Goal: Task Accomplishment & Management: Use online tool/utility

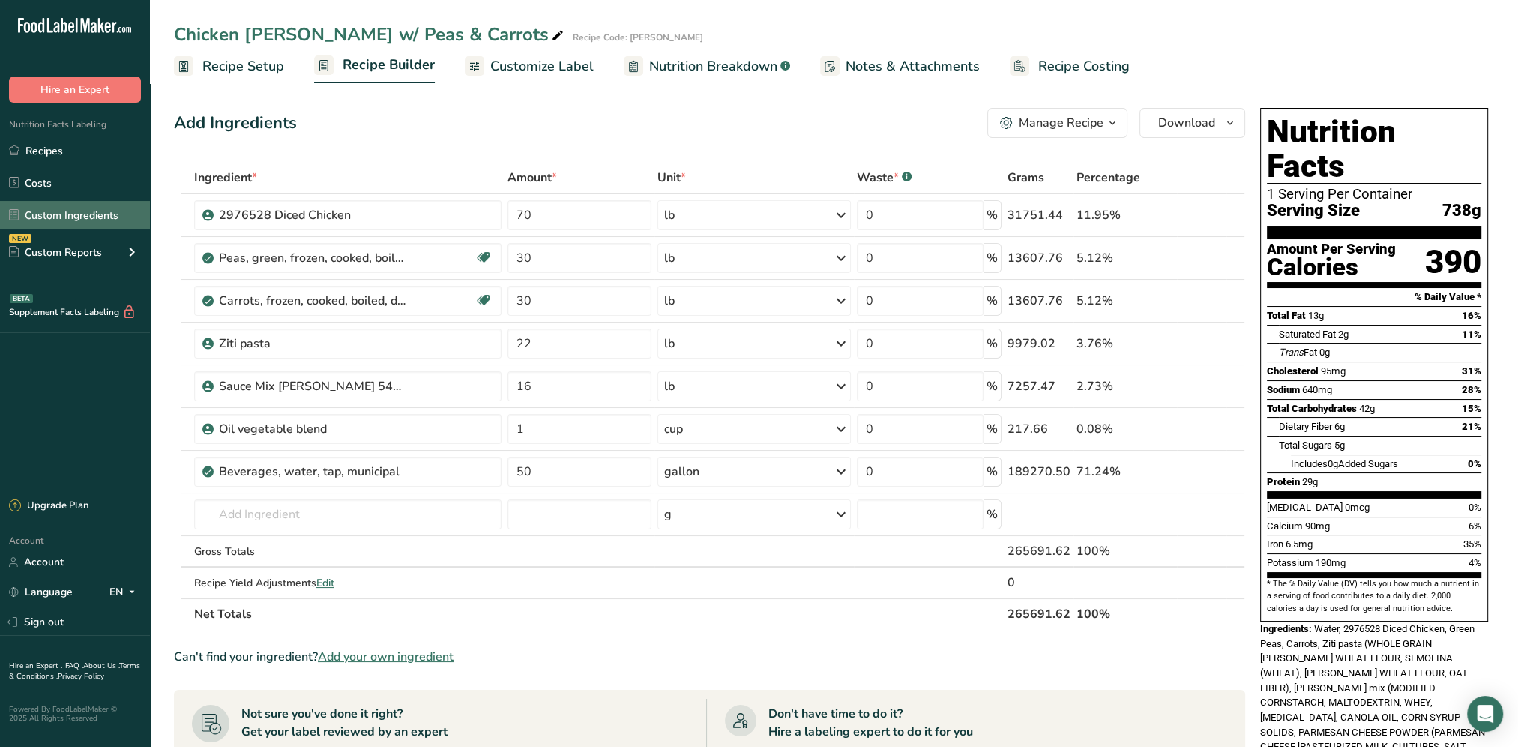
click at [63, 221] on link "Custom Ingredients" at bounding box center [75, 215] width 150 height 28
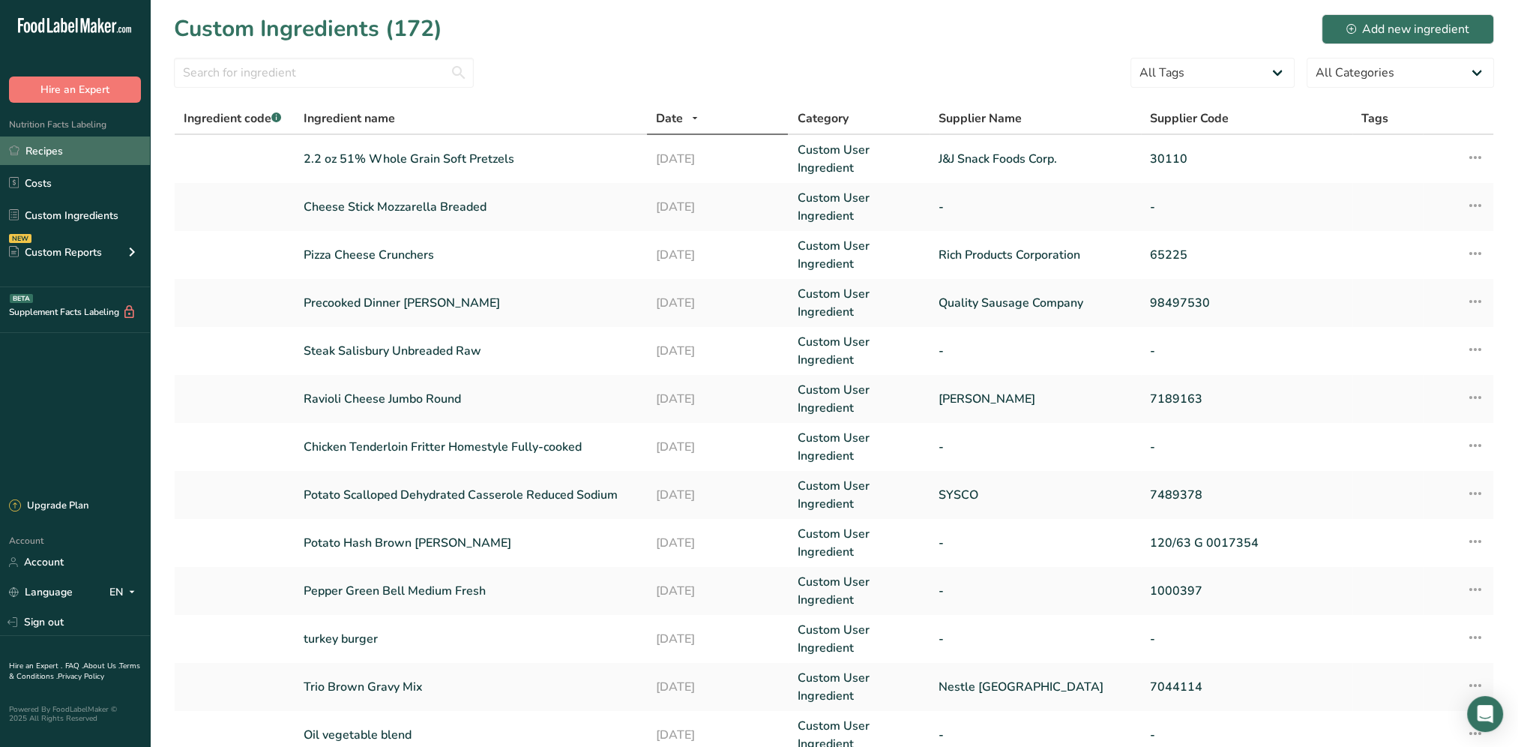
click at [27, 139] on link "Recipes" at bounding box center [75, 150] width 150 height 28
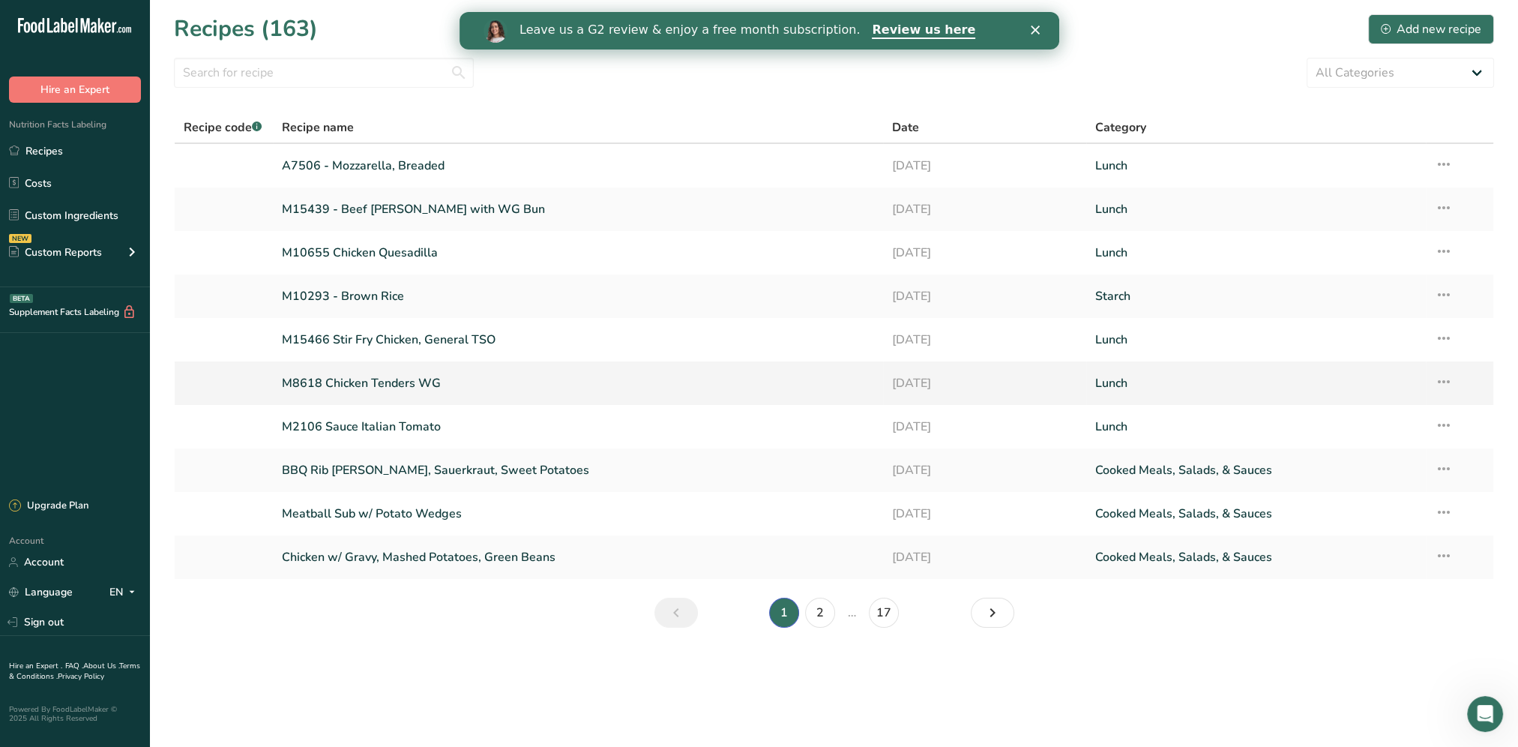
click at [384, 381] on link "M8618 Chicken Tenders WG" at bounding box center [578, 382] width 592 height 31
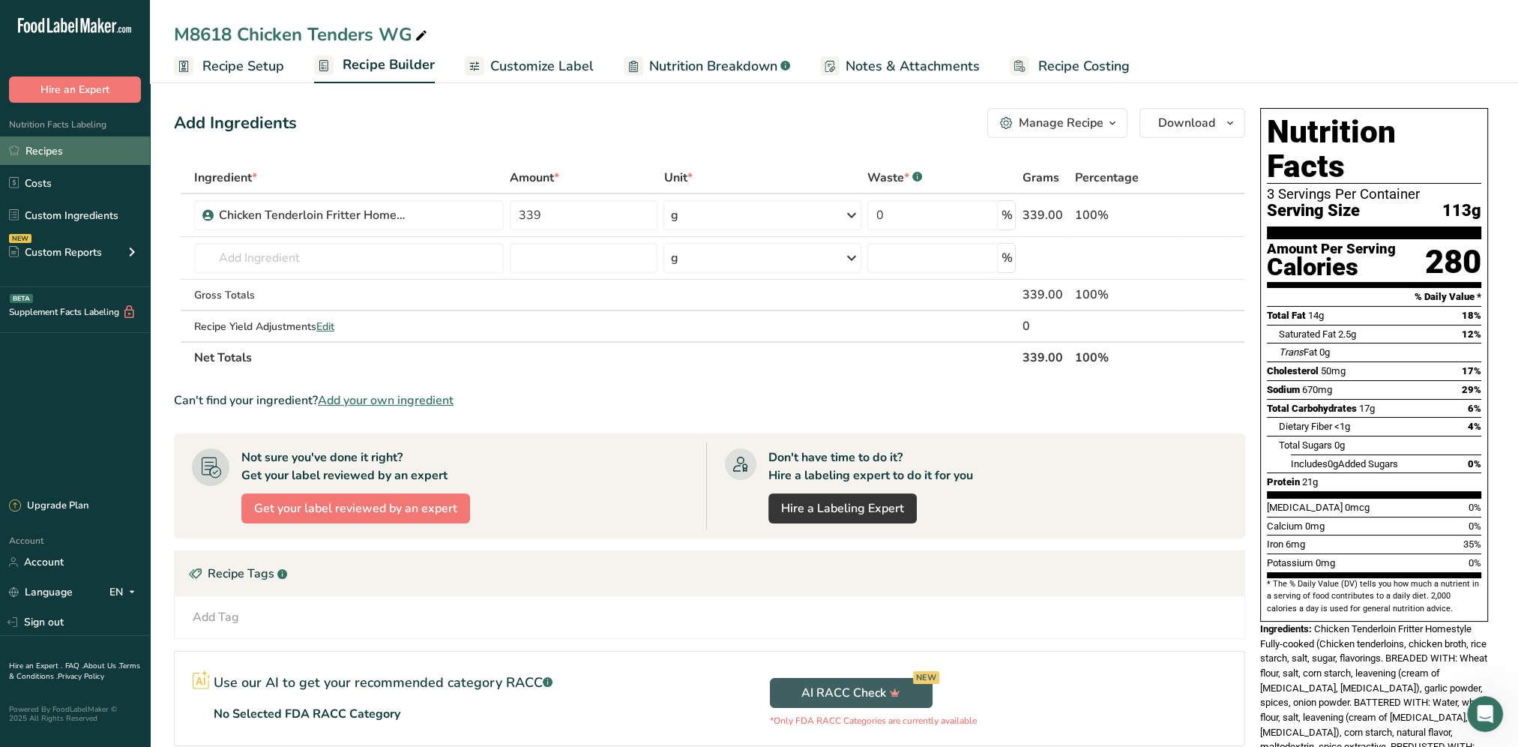
click at [50, 156] on link "Recipes" at bounding box center [75, 150] width 150 height 28
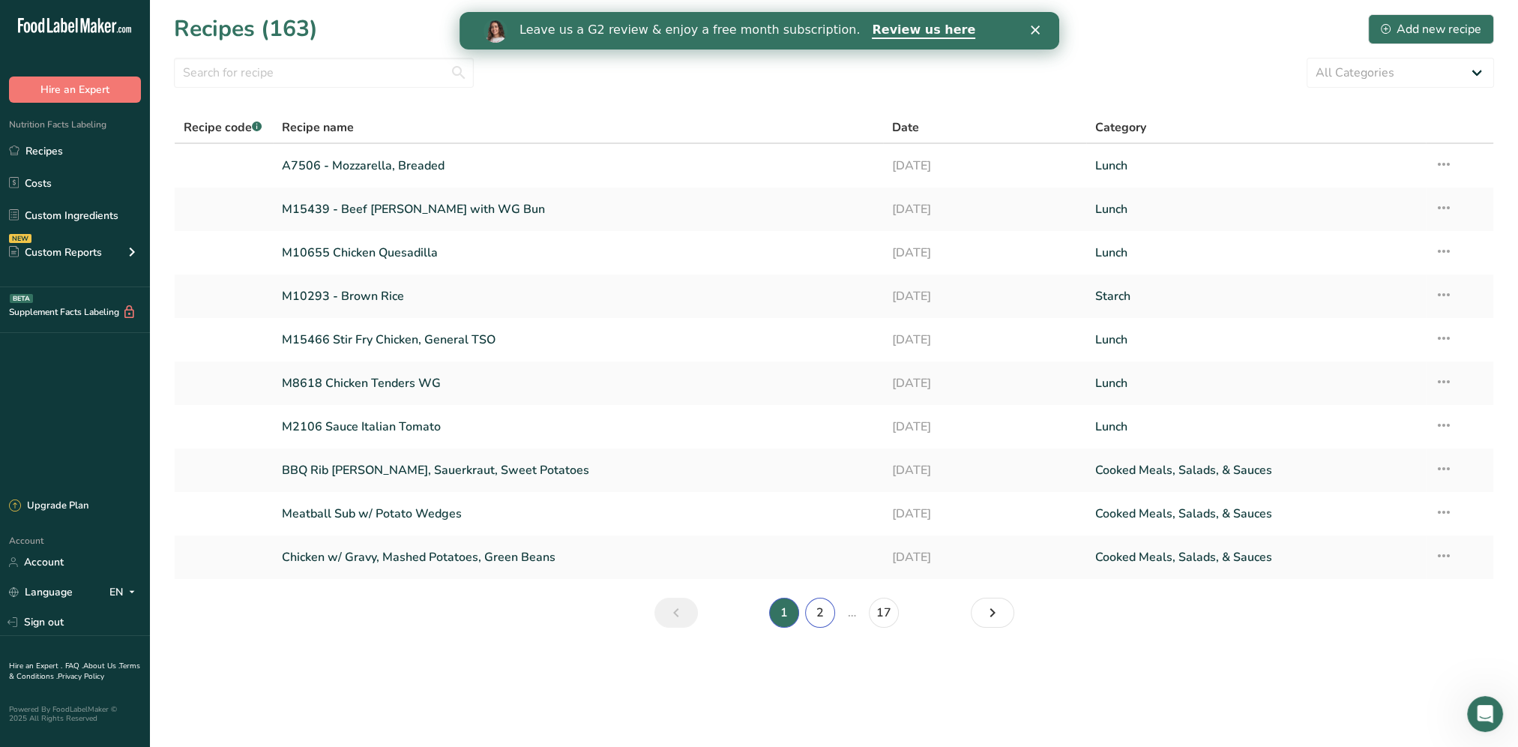
click at [816, 621] on link "2" at bounding box center [820, 613] width 30 height 30
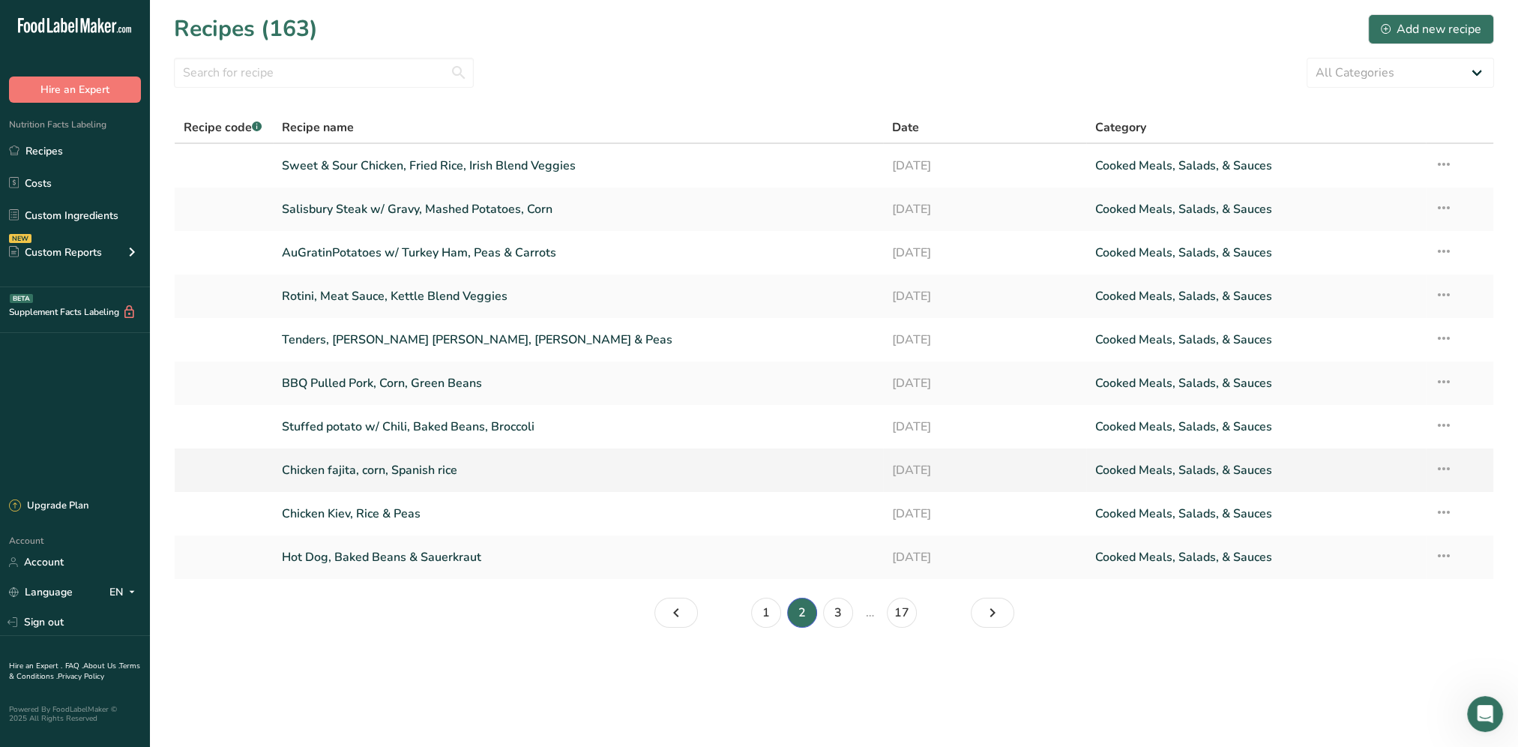
click at [373, 472] on link "Chicken fajita, corn, Spanish rice" at bounding box center [578, 469] width 592 height 31
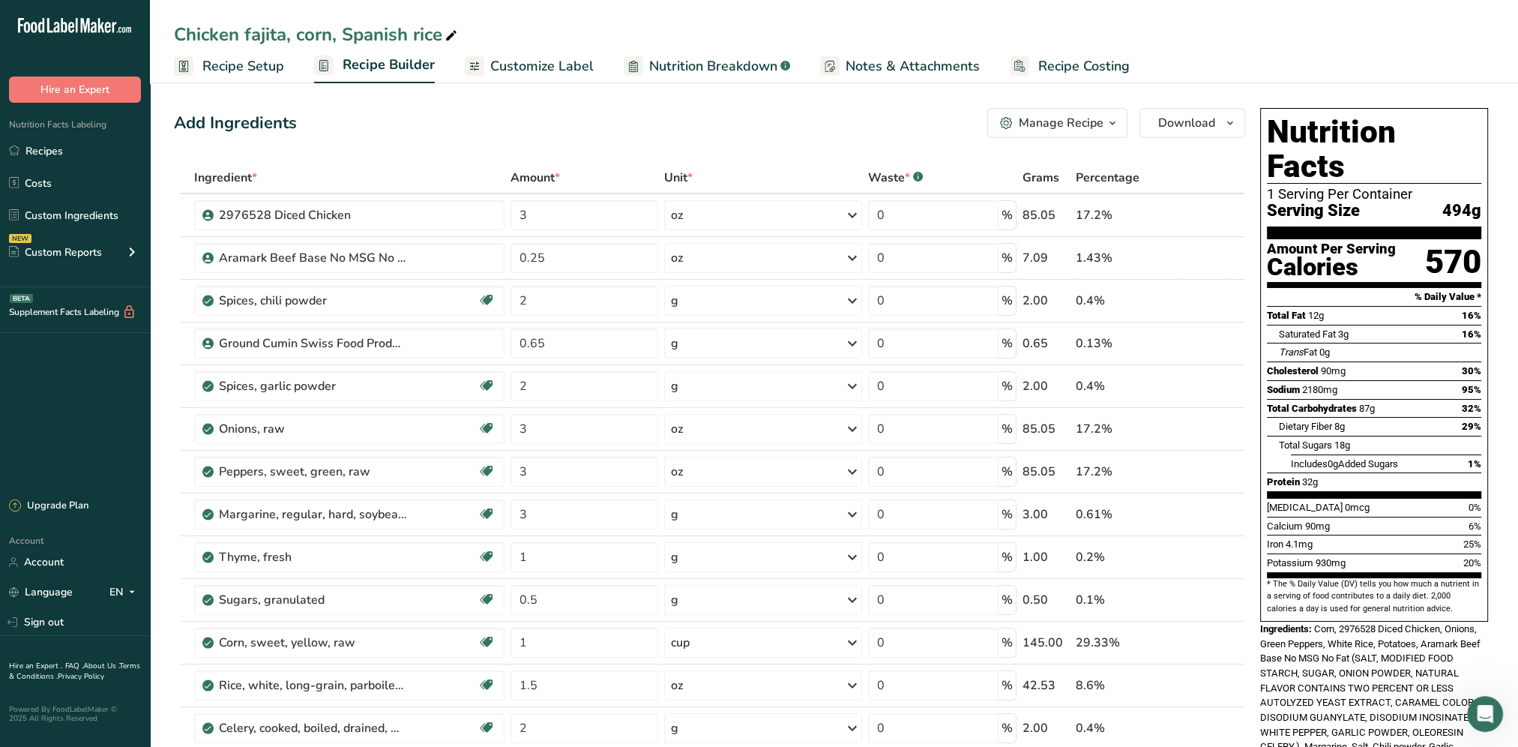
click at [552, 69] on span "Customize Label" at bounding box center [541, 66] width 103 height 20
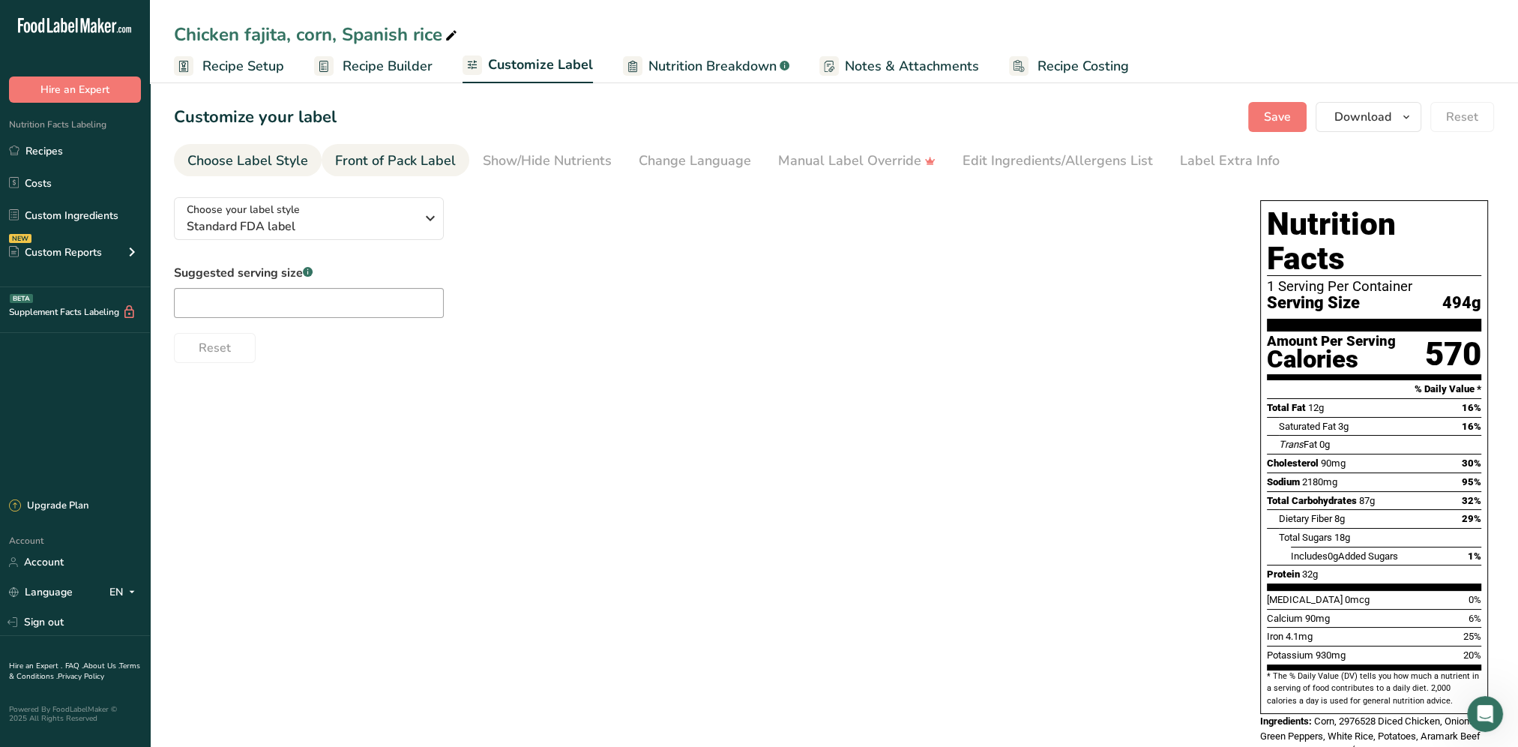
click at [438, 156] on div "Front of Pack Label" at bounding box center [395, 161] width 121 height 20
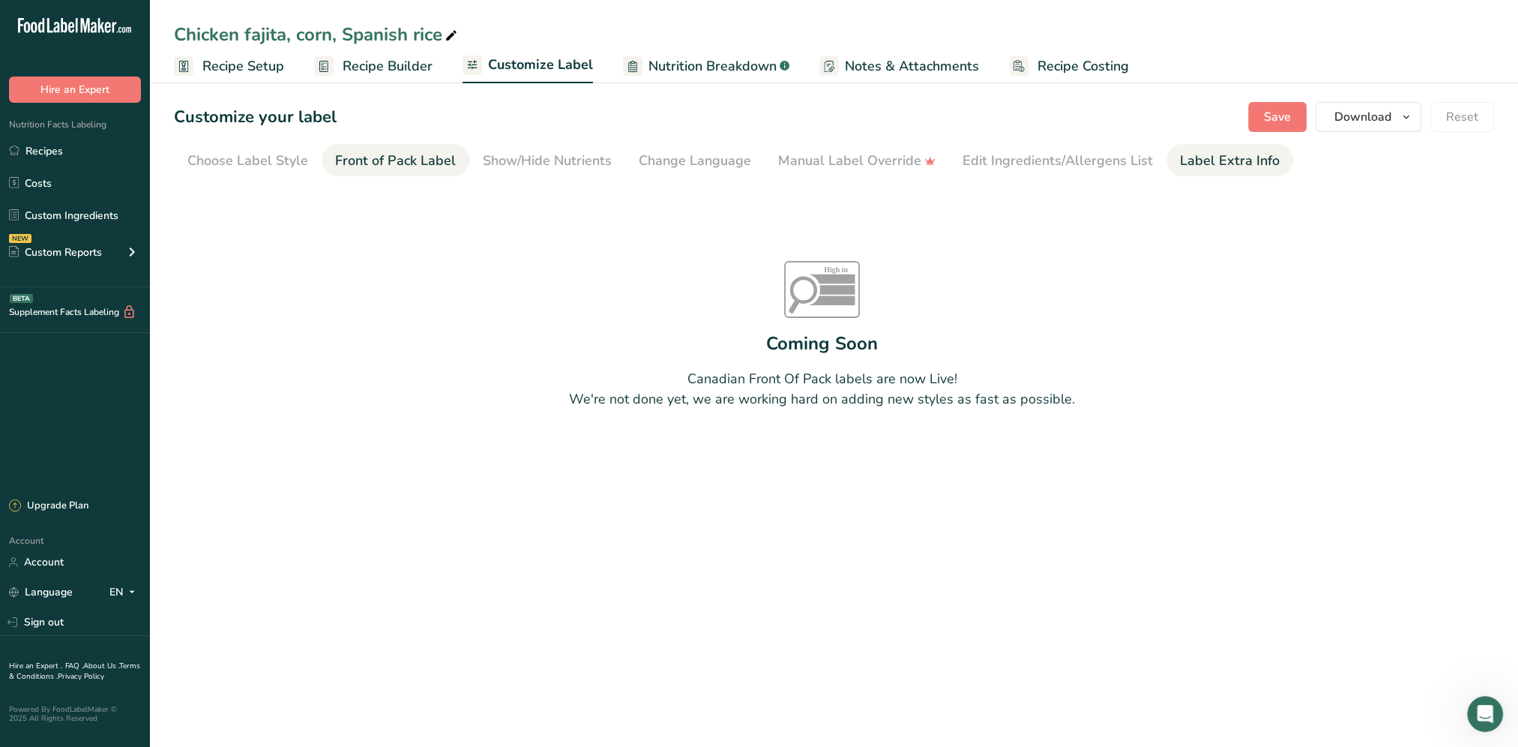
click at [1244, 161] on div "Label Extra Info" at bounding box center [1230, 161] width 100 height 20
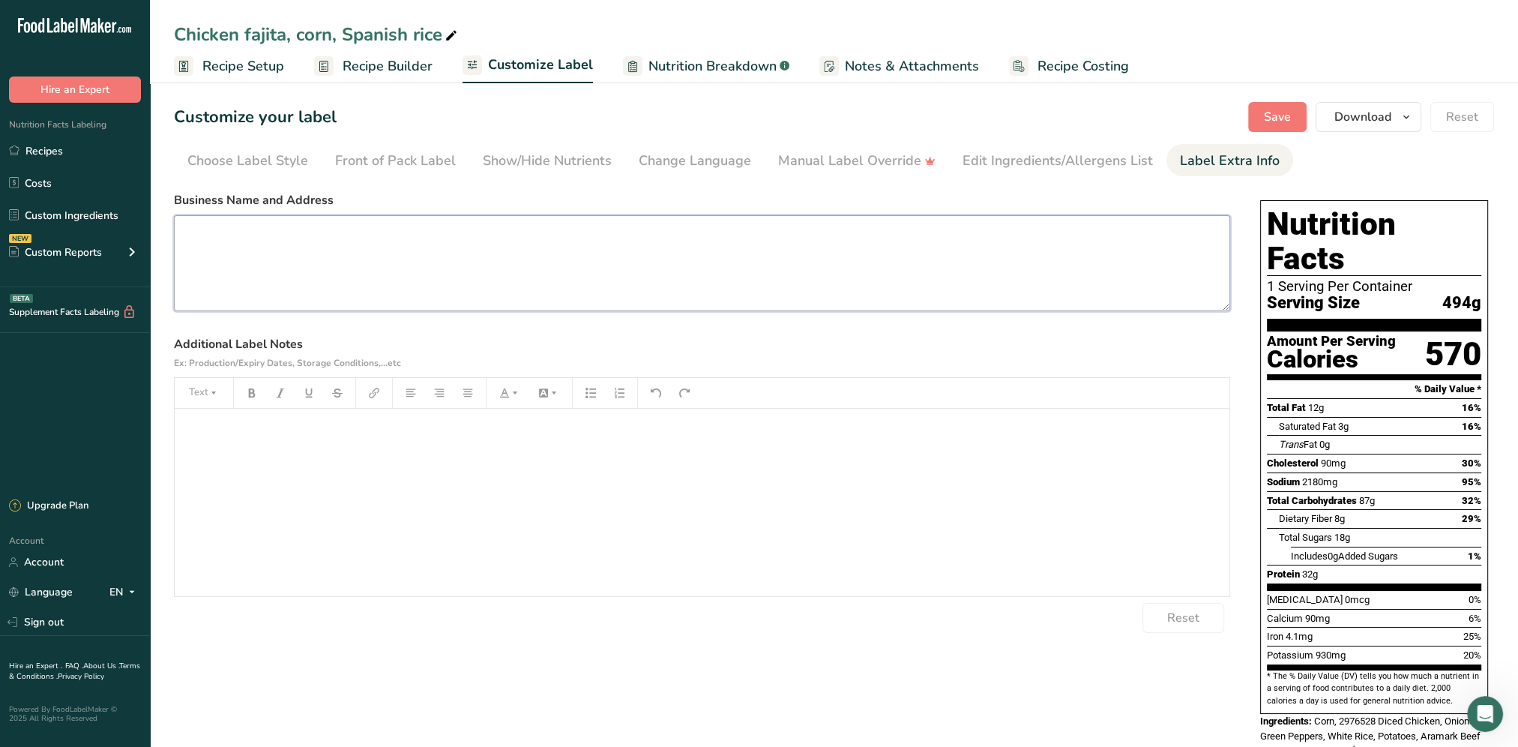
click at [340, 279] on textarea at bounding box center [702, 263] width 1056 height 96
paste textarea "[EMAIL_ADDRESS][DOMAIN_NAME]"
type textarea "[EMAIL_ADDRESS][DOMAIN_NAME]"
drag, startPoint x: 365, startPoint y: 243, endPoint x: 174, endPoint y: 237, distance: 191.3
click at [174, 237] on textarea "[EMAIL_ADDRESS][DOMAIN_NAME]" at bounding box center [702, 263] width 1056 height 96
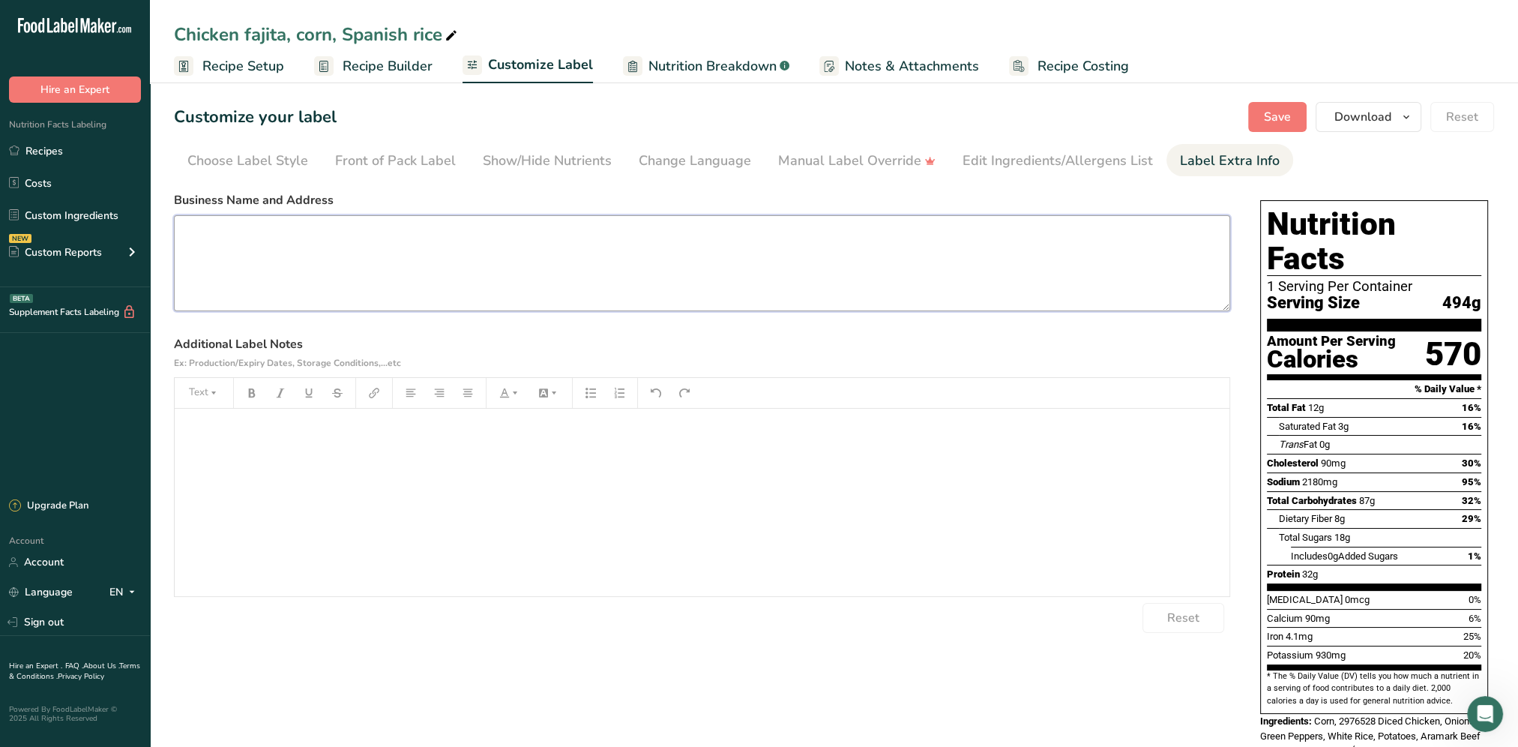
click at [208, 273] on textarea at bounding box center [702, 263] width 1056 height 96
click at [39, 153] on link "Recipes" at bounding box center [75, 150] width 150 height 28
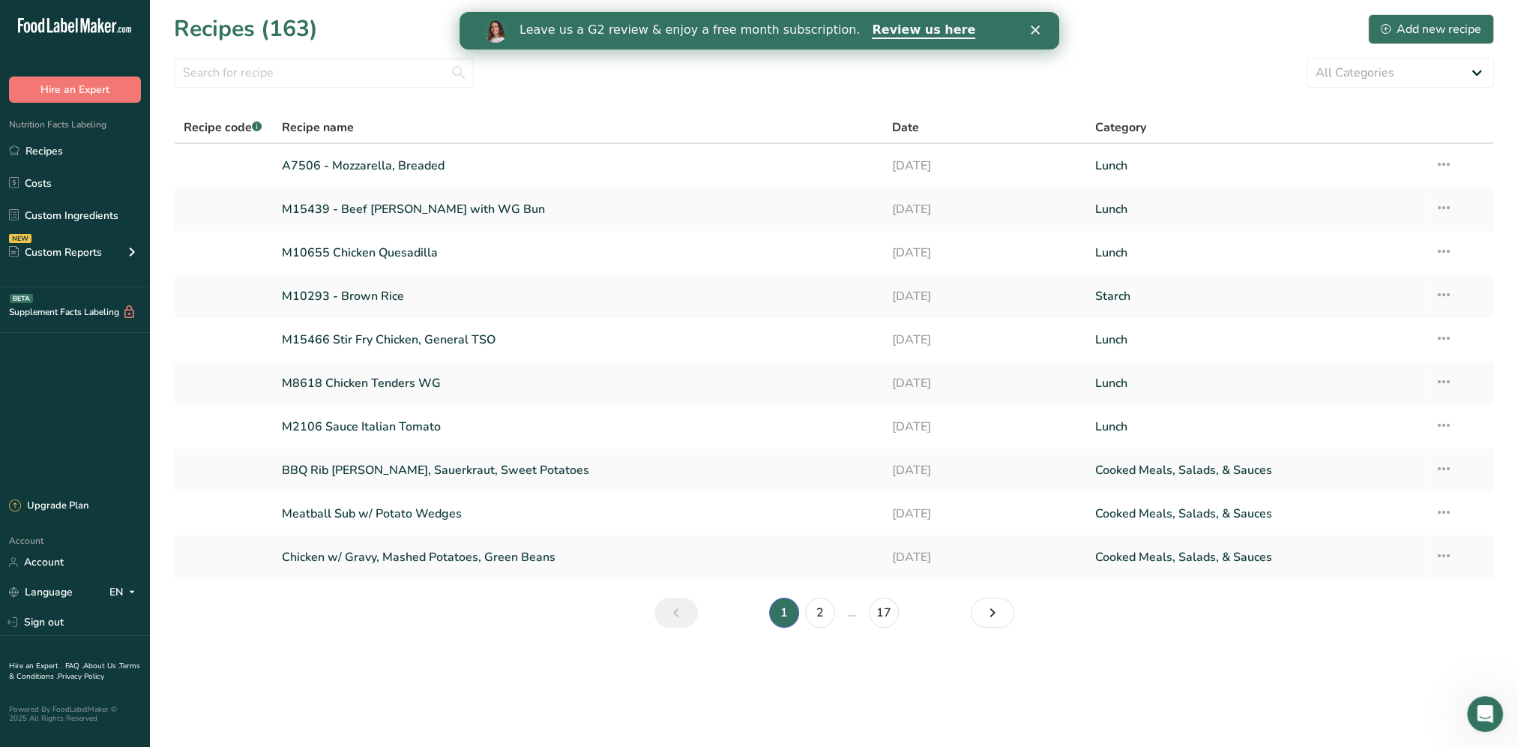
click at [1035, 32] on icon "Close" at bounding box center [1034, 29] width 9 height 9
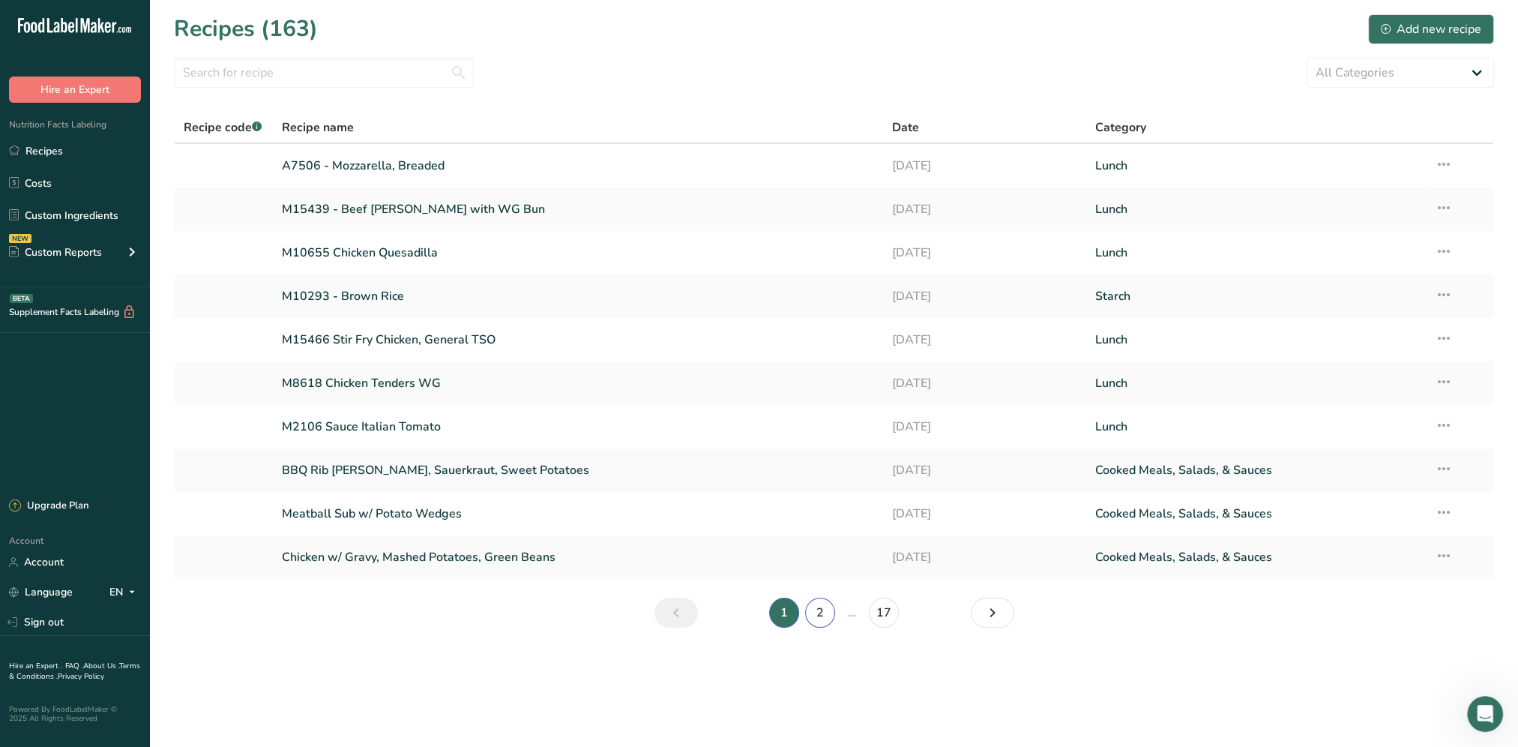
click at [822, 617] on link "2" at bounding box center [820, 613] width 30 height 30
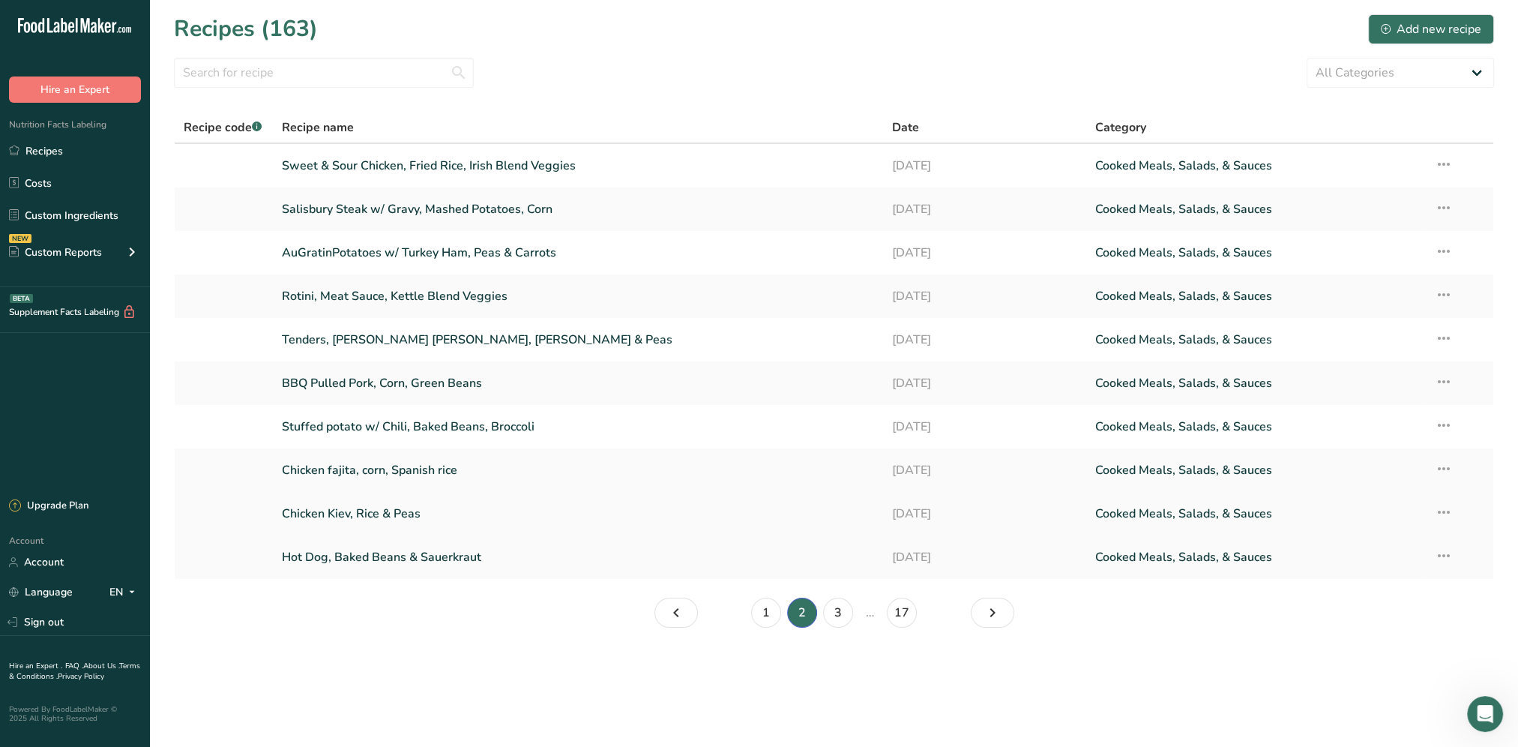
click at [369, 516] on link "Chicken Kiev, Rice & Peas" at bounding box center [578, 513] width 592 height 31
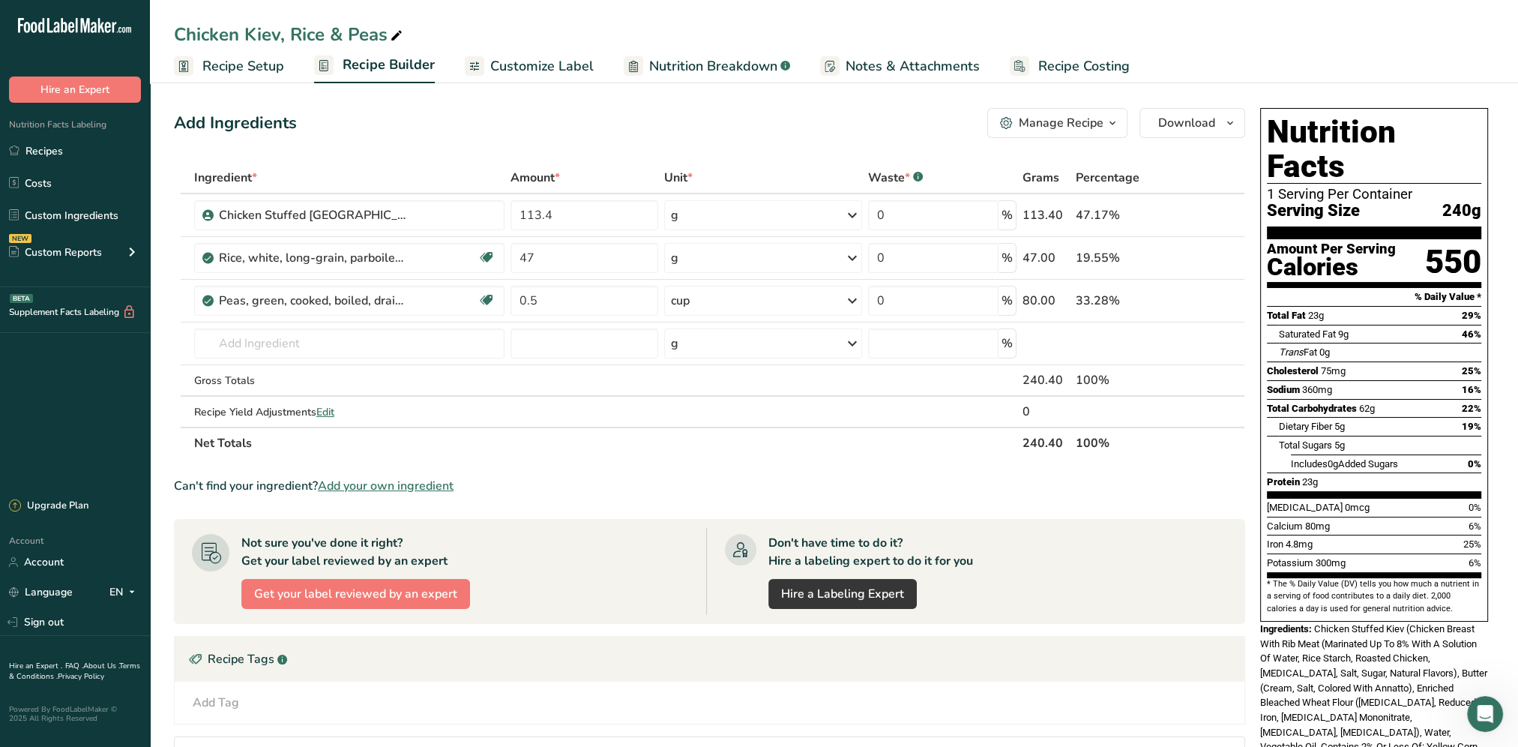
click at [516, 64] on span "Customize Label" at bounding box center [541, 66] width 103 height 20
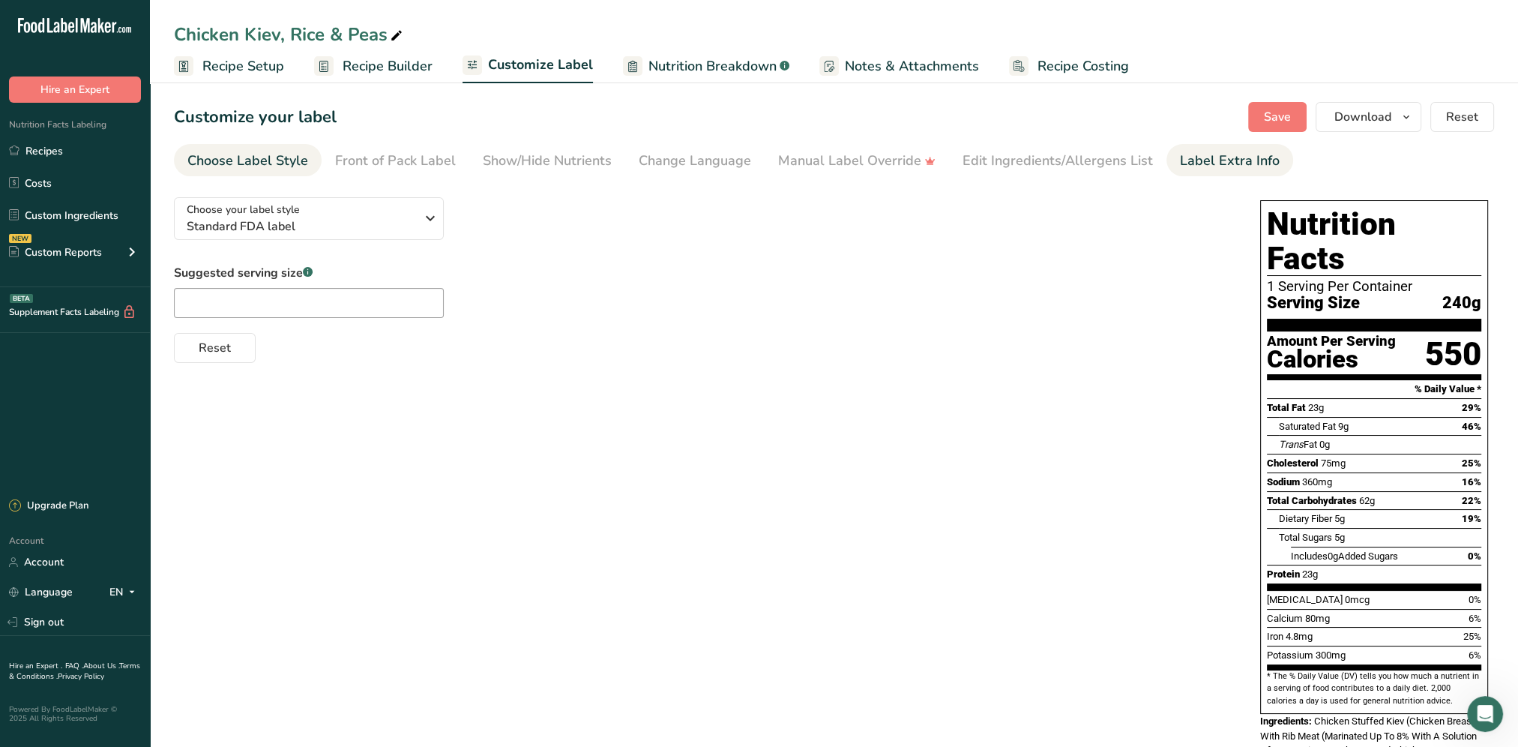
click at [1196, 156] on div "Label Extra Info" at bounding box center [1230, 161] width 100 height 20
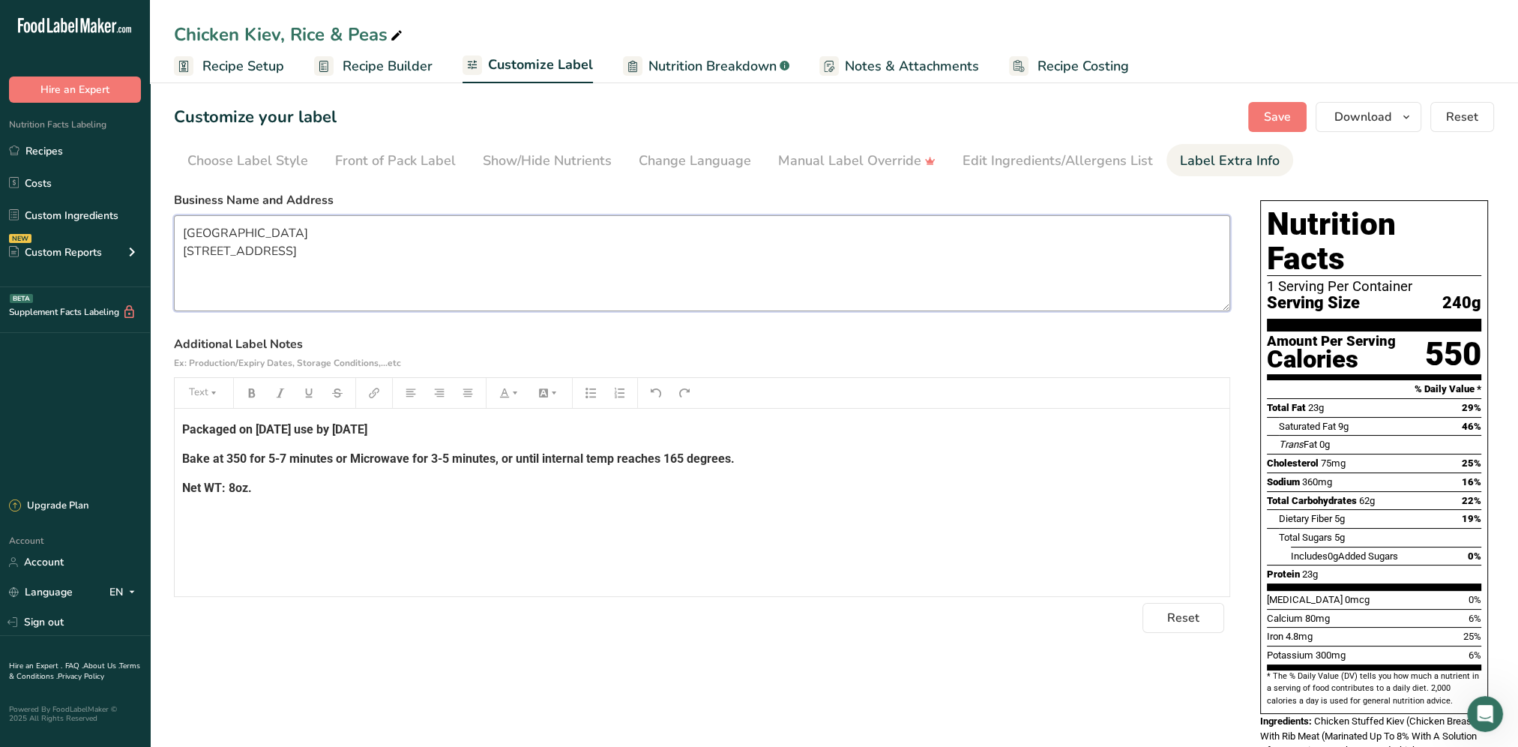
drag, startPoint x: 318, startPoint y: 273, endPoint x: 171, endPoint y: 233, distance: 152.2
click at [171, 233] on section "Customize your label Save Download Choose what to show on your downloaded label…" at bounding box center [834, 631] width 1368 height 1107
click at [294, 251] on textarea "[GEOGRAPHIC_DATA] [STREET_ADDRESS]" at bounding box center [702, 263] width 1056 height 96
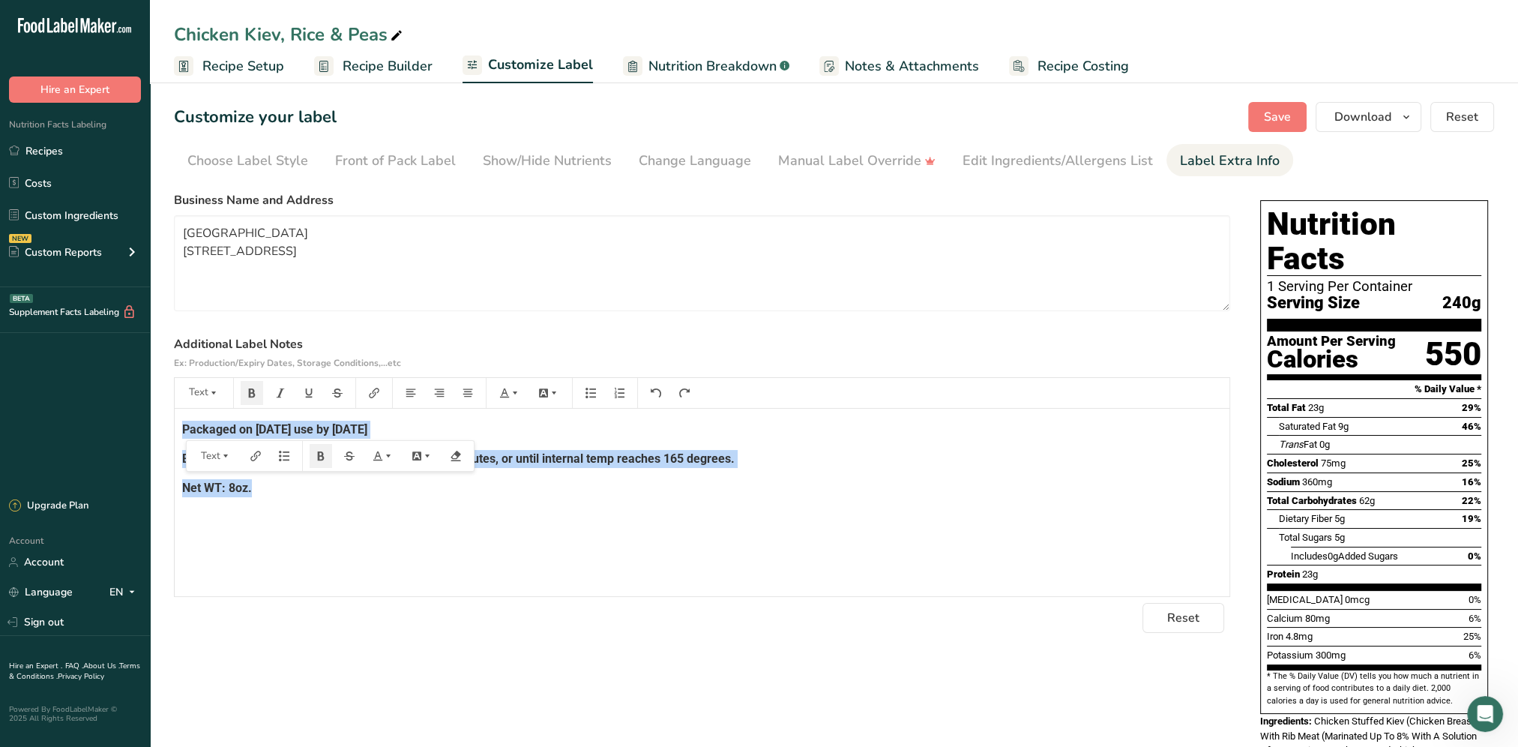
drag, startPoint x: 272, startPoint y: 490, endPoint x: 178, endPoint y: 429, distance: 112.3
click at [178, 429] on div "Packaged on [DATE] use by [DATE] Bake at 350 for 5-7 minutes or Microwave for 3…" at bounding box center [702, 502] width 1055 height 187
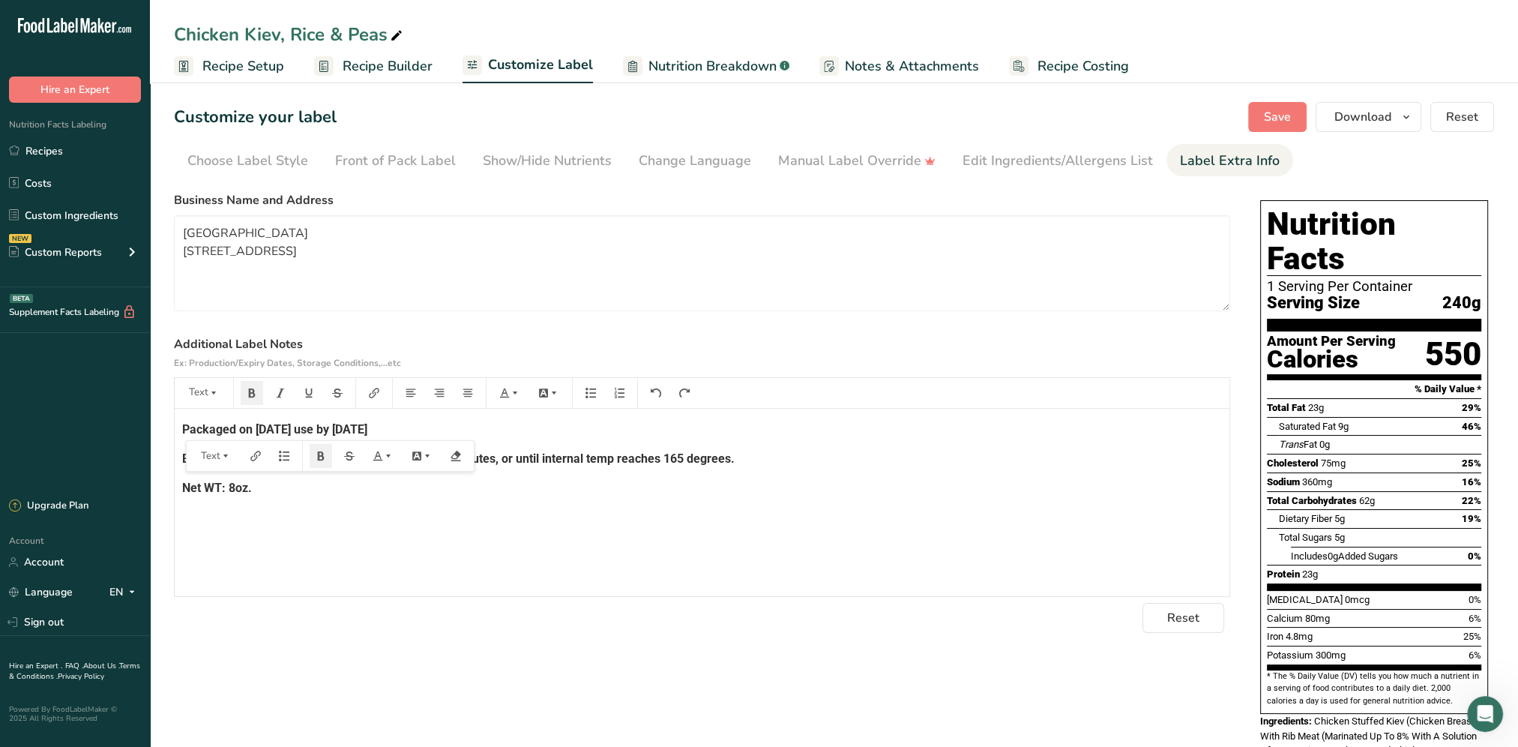
drag, startPoint x: 216, startPoint y: 432, endPoint x: 414, endPoint y: 312, distance: 231.5
click at [414, 312] on section "Business Name and Address [GEOGRAPHIC_DATA] [STREET_ADDRESS] Additional Label N…" at bounding box center [702, 412] width 1056 height 442
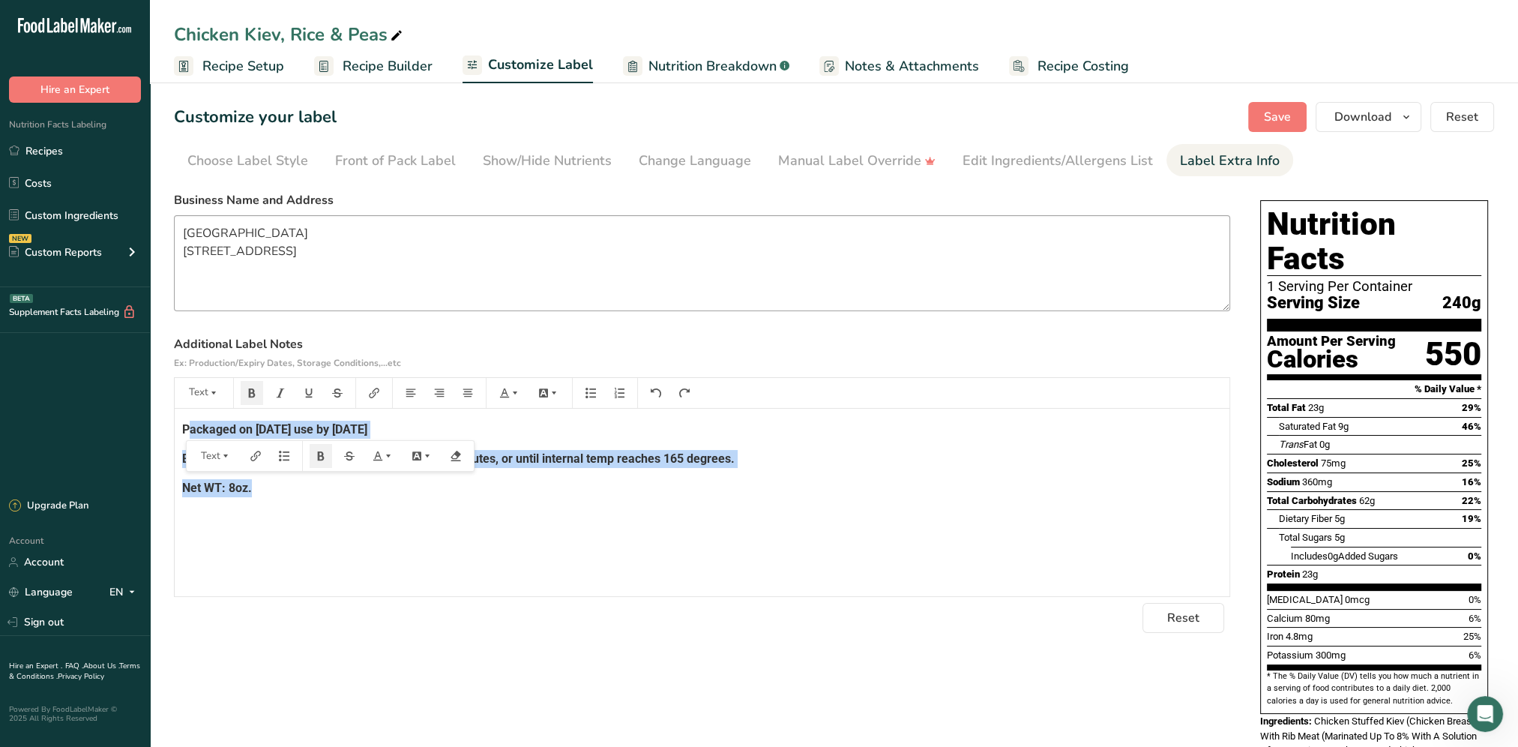
drag, startPoint x: 263, startPoint y: 489, endPoint x: 186, endPoint y: 231, distance: 269.2
click at [186, 231] on section "Business Name and Address [GEOGRAPHIC_DATA] [STREET_ADDRESS] Additional Label N…" at bounding box center [702, 412] width 1056 height 442
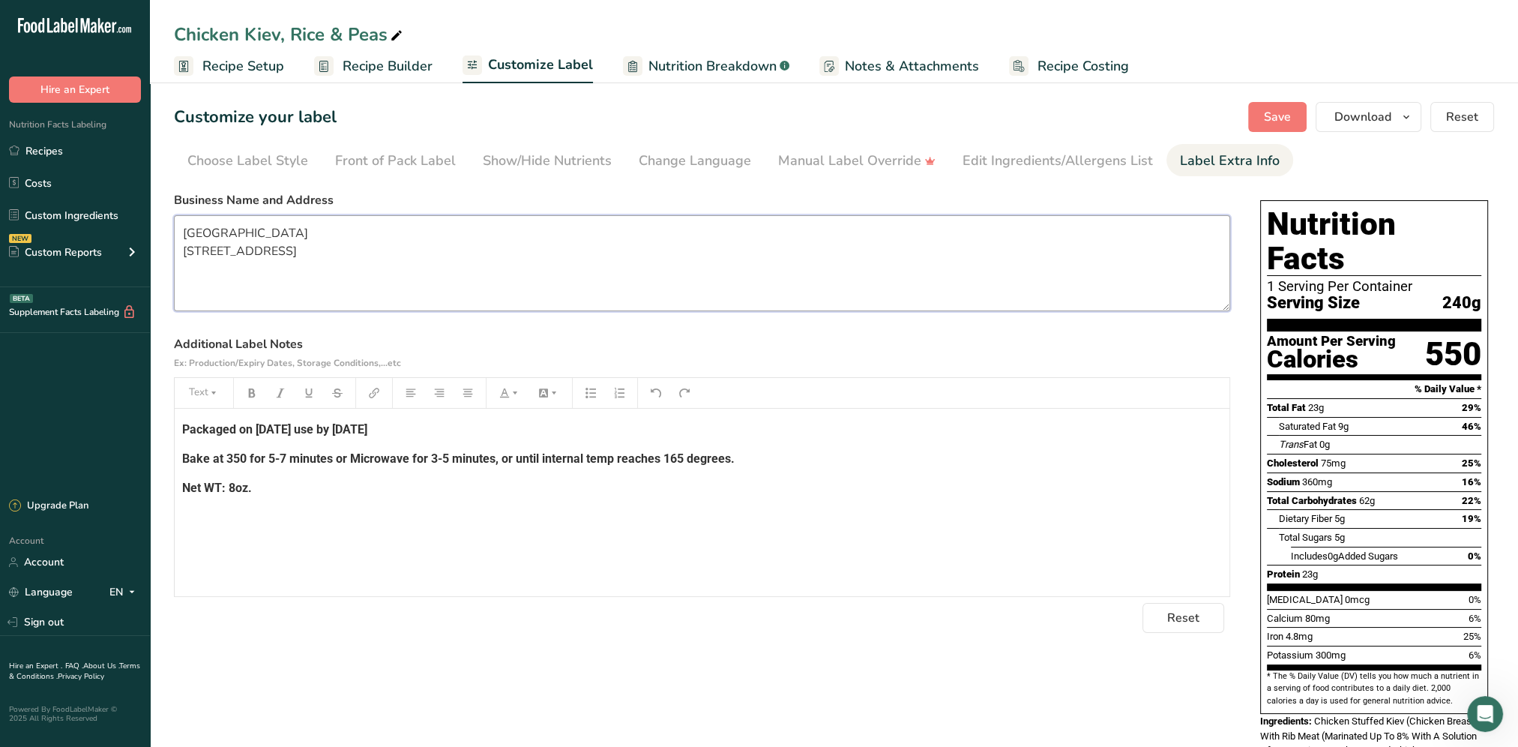
drag, startPoint x: 185, startPoint y: 232, endPoint x: 319, endPoint y: 267, distance: 137.8
click at [319, 267] on textarea "[GEOGRAPHIC_DATA] [STREET_ADDRESS]" at bounding box center [702, 263] width 1056 height 96
click at [313, 274] on textarea "[GEOGRAPHIC_DATA] [STREET_ADDRESS]" at bounding box center [702, 263] width 1056 height 96
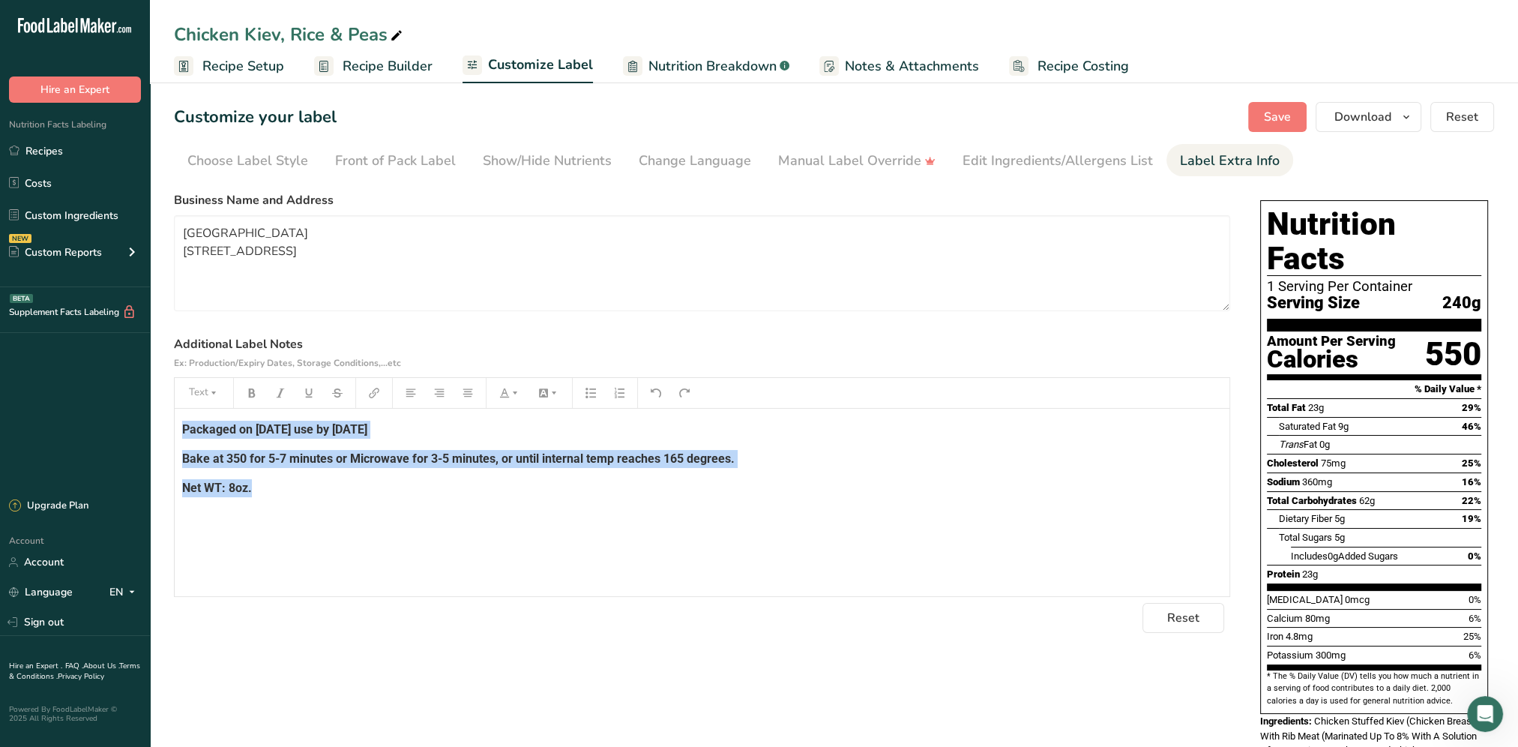
drag, startPoint x: 178, startPoint y: 432, endPoint x: 296, endPoint y: 496, distance: 133.9
click at [301, 502] on div "Packaged on [DATE] use by [DATE] Bake at 350 for 5-7 minutes or Microwave for 3…" at bounding box center [702, 502] width 1055 height 187
copy div "Packaged on [DATE] use by [DATE] Bake at 350 for 5-7 minutes or Microwave for 3…"
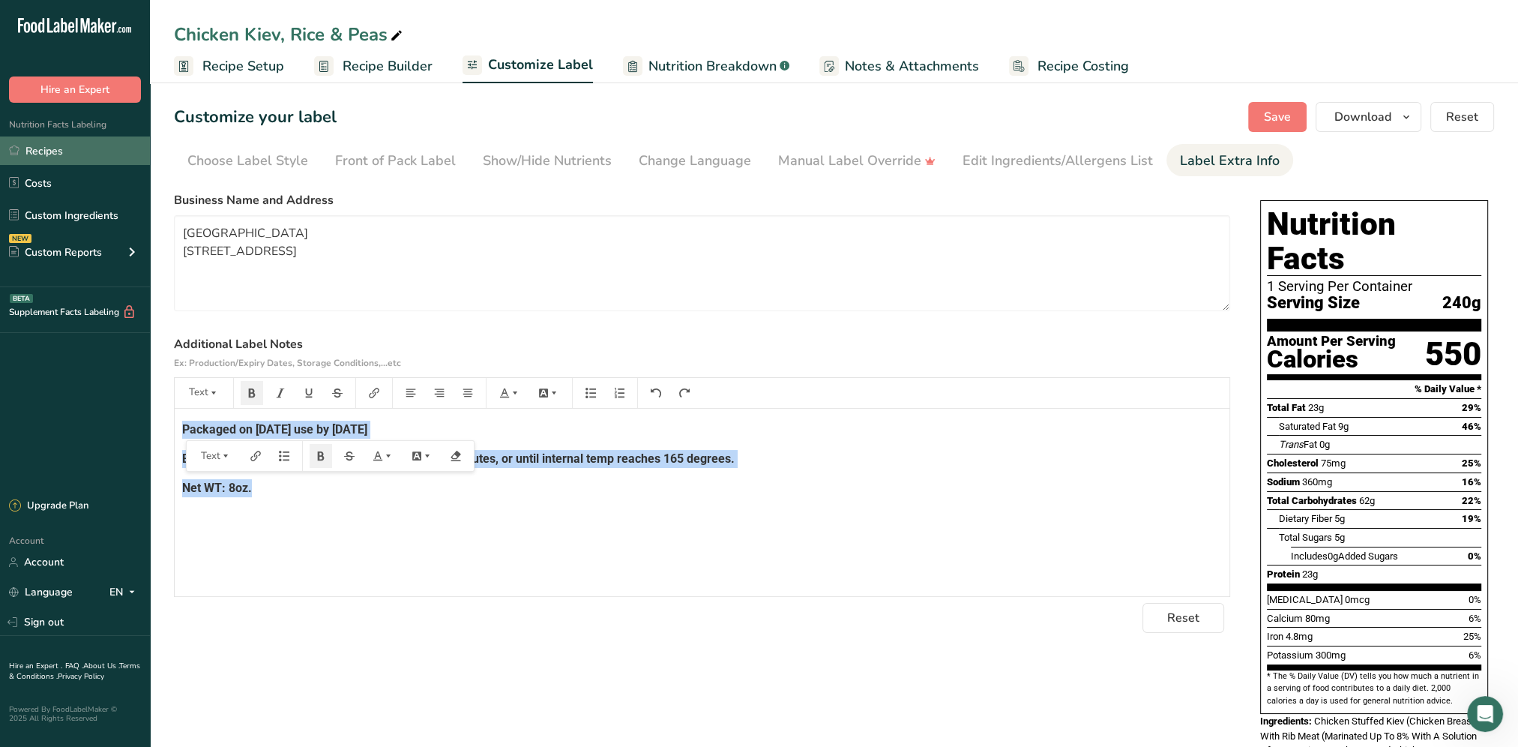
click at [57, 154] on link "Recipes" at bounding box center [75, 150] width 150 height 28
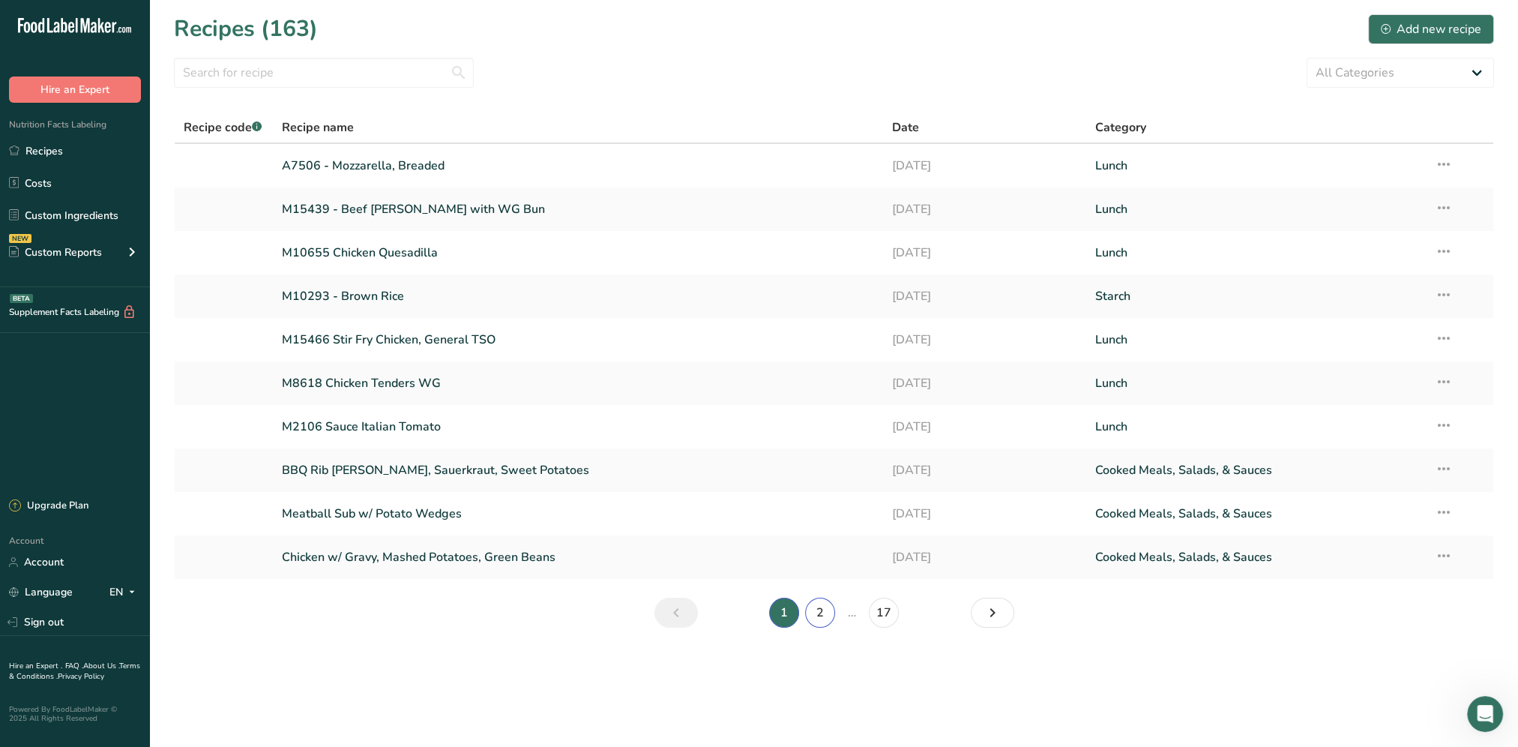
click at [829, 615] on link "2" at bounding box center [820, 613] width 30 height 30
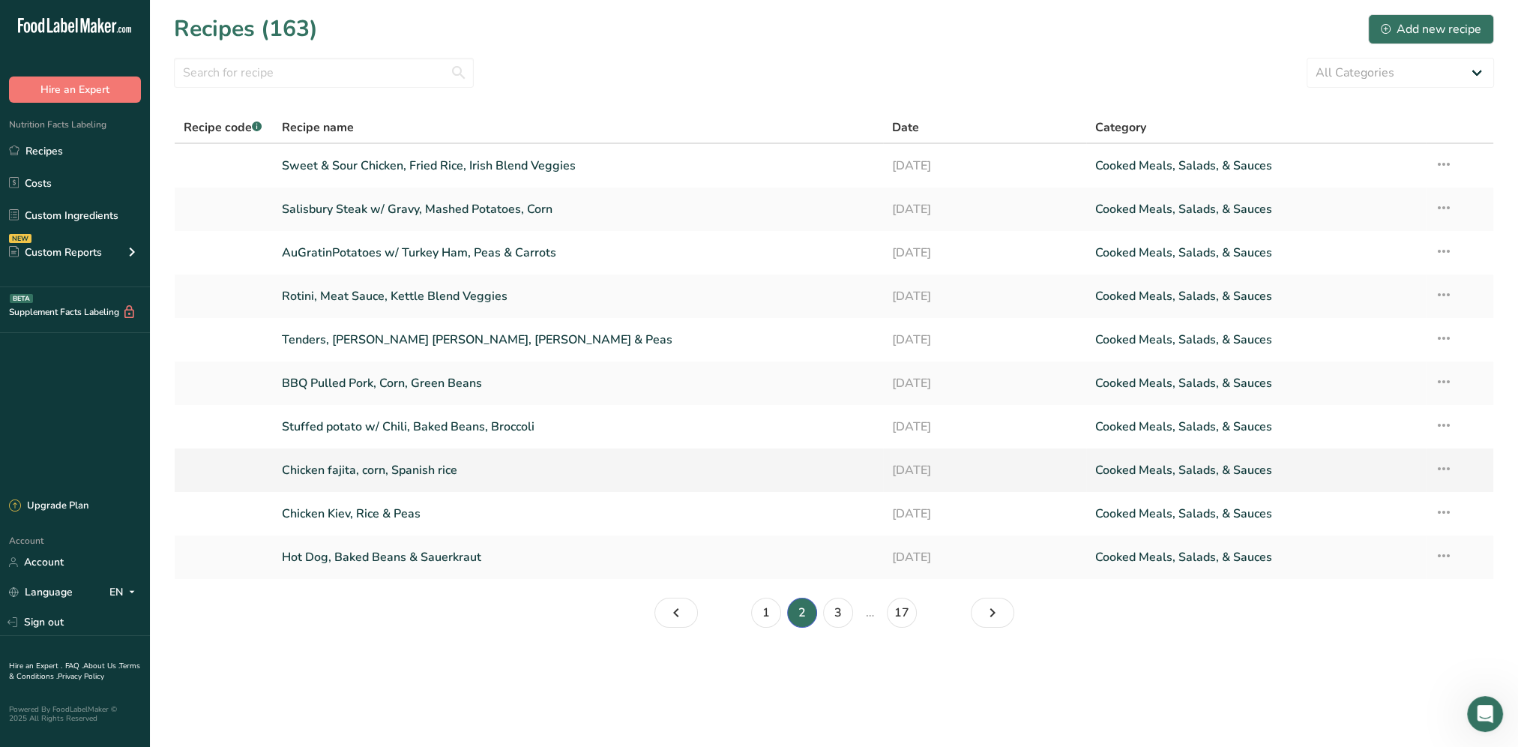
click at [383, 466] on link "Chicken fajita, corn, Spanish rice" at bounding box center [578, 469] width 592 height 31
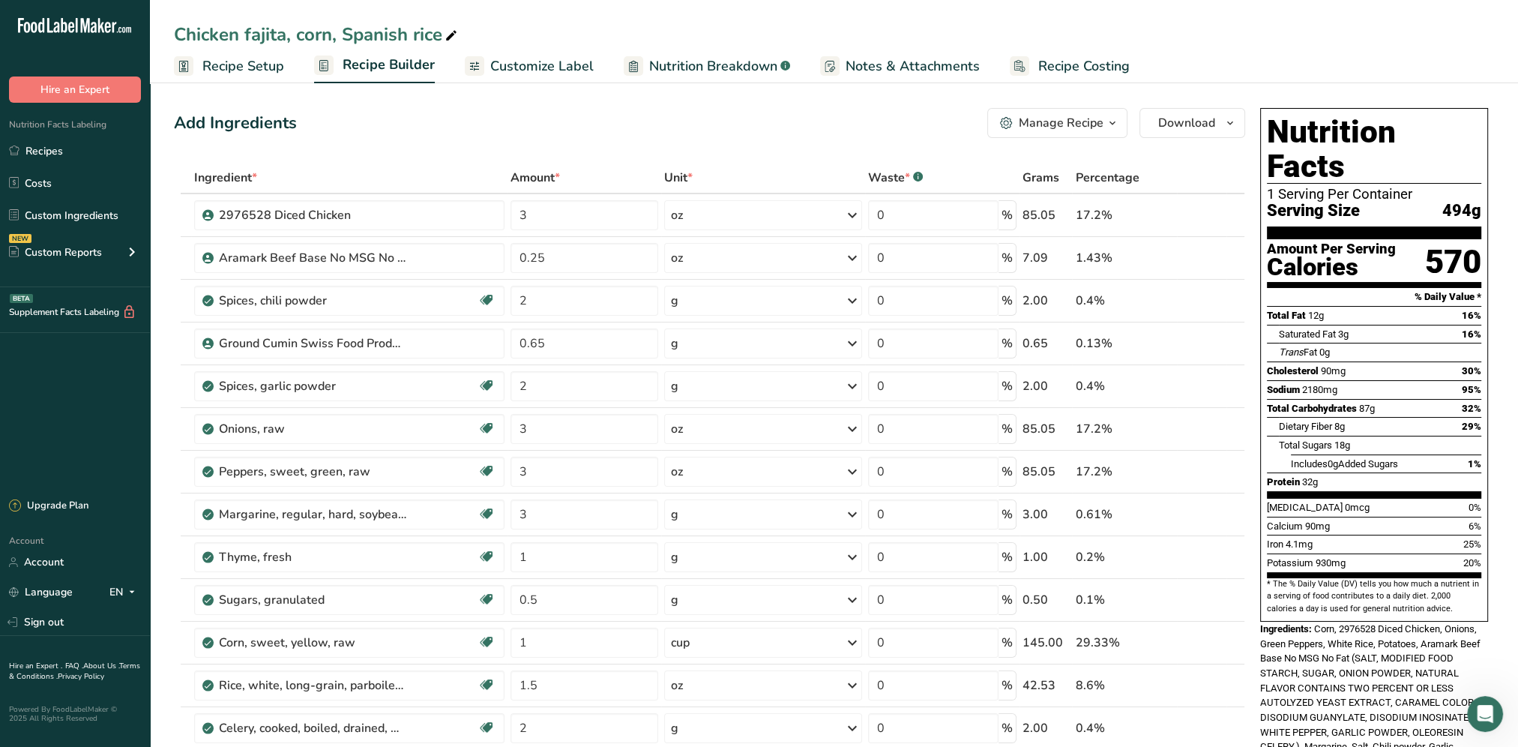
click at [520, 63] on span "Customize Label" at bounding box center [541, 66] width 103 height 20
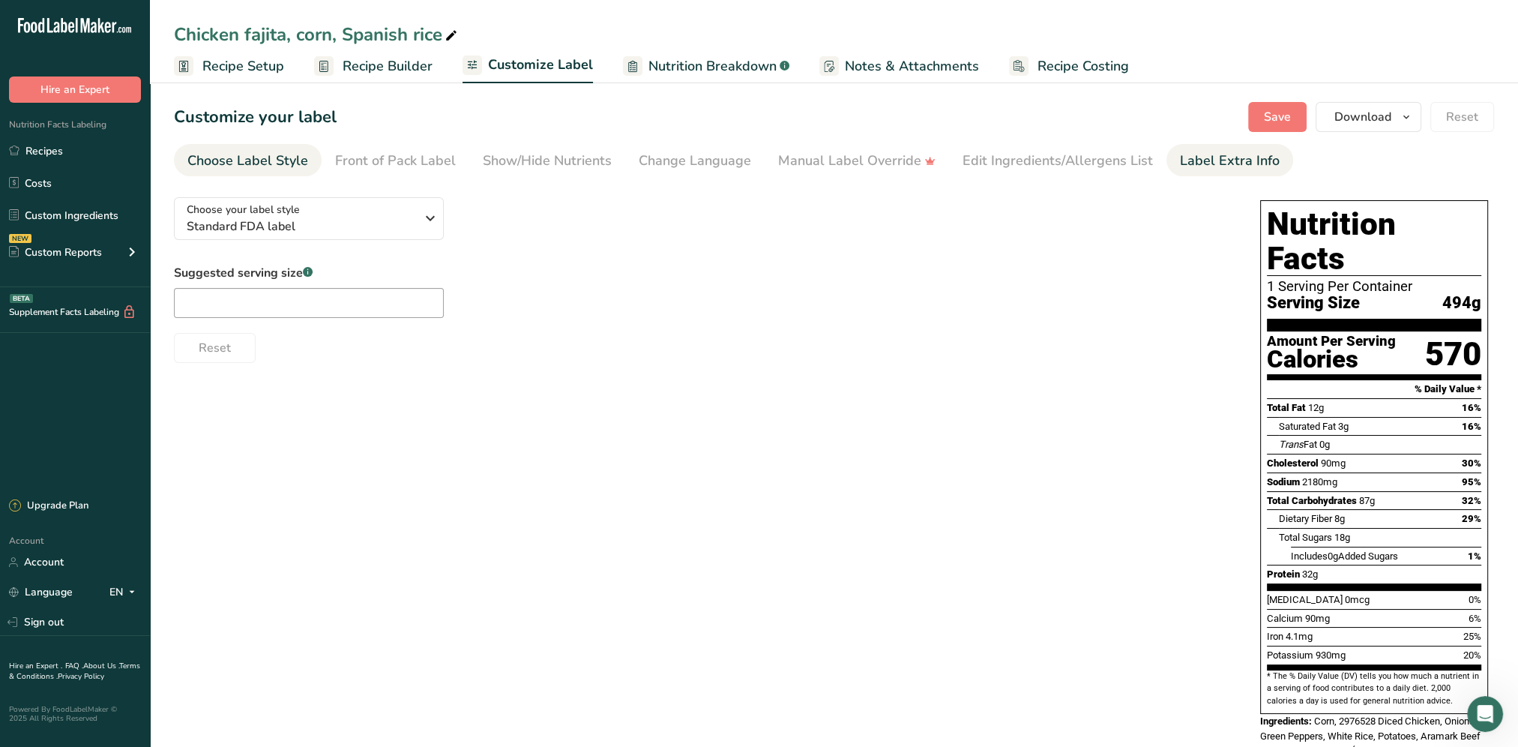
click at [1262, 159] on div "Label Extra Info" at bounding box center [1230, 161] width 100 height 20
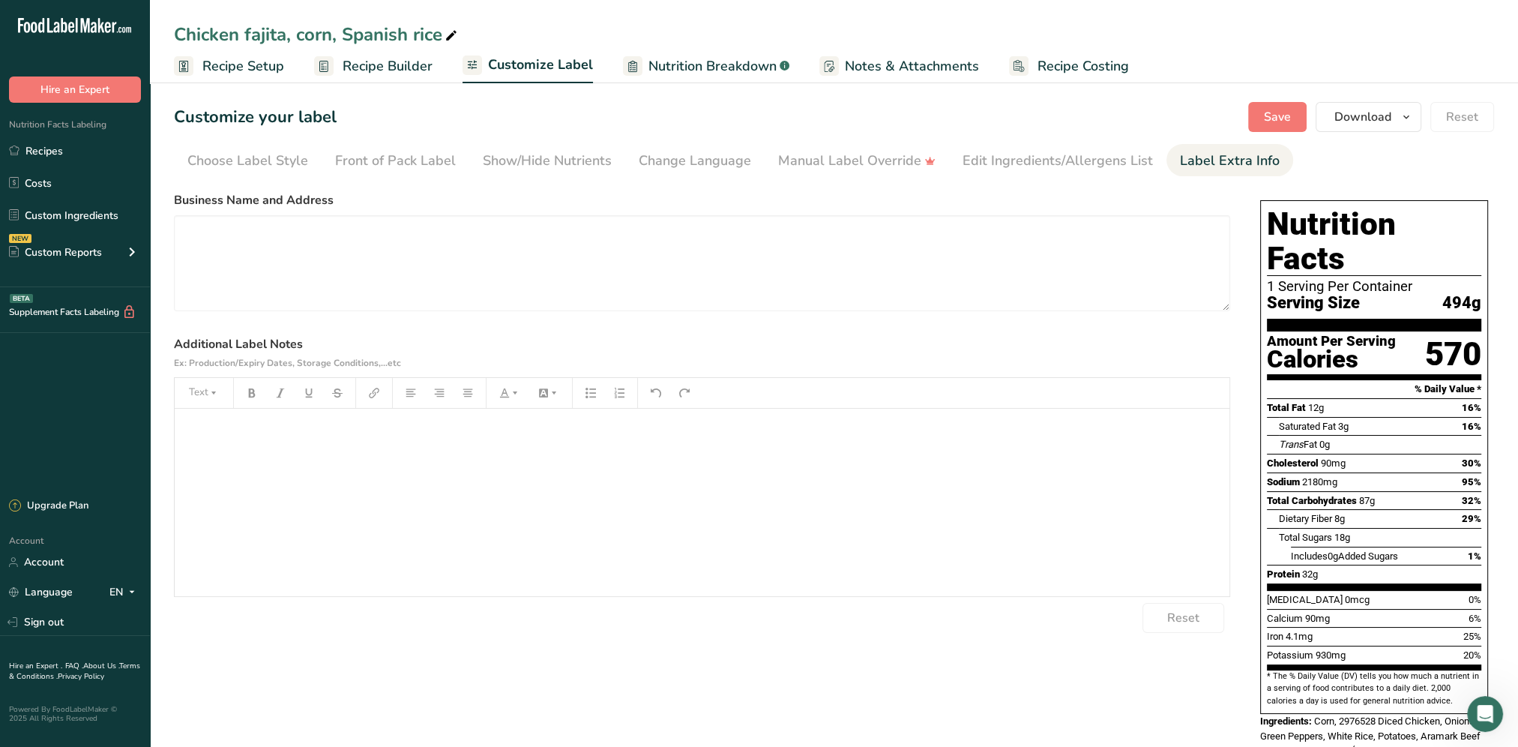
click at [217, 446] on div "﻿" at bounding box center [702, 502] width 1055 height 187
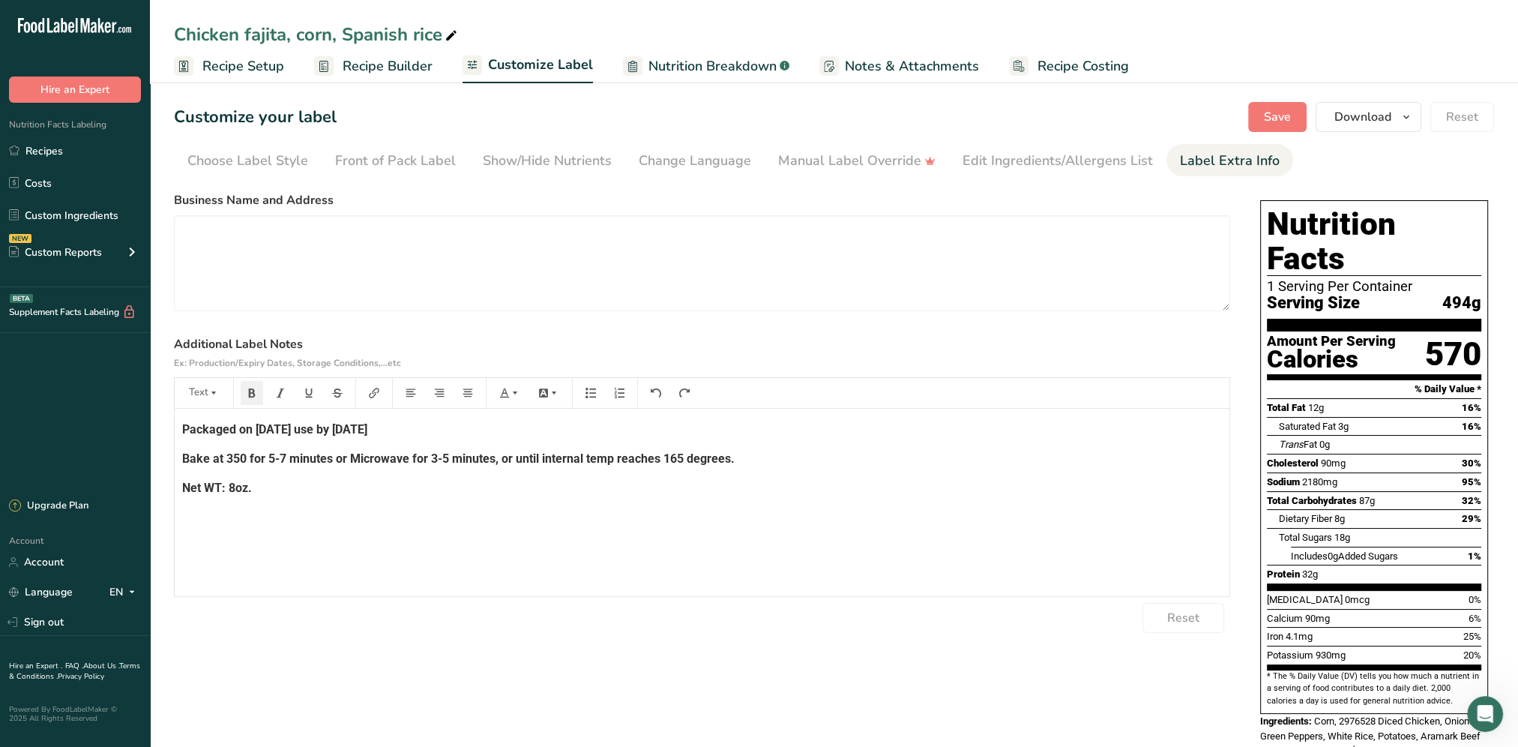
click at [281, 430] on span "Packaged on [DATE] use by [DATE]" at bounding box center [274, 429] width 185 height 14
click at [258, 428] on span "Packaged on [DATE] use by [DATE]" at bounding box center [274, 429] width 185 height 14
click at [279, 431] on span "Packaged on [DATE] use by [DATE]" at bounding box center [274, 429] width 185 height 14
drag, startPoint x: 406, startPoint y: 422, endPoint x: 300, endPoint y: 432, distance: 106.9
click at [300, 432] on p "Packaged on [DATE] use by [DATE]" at bounding box center [702, 430] width 1040 height 18
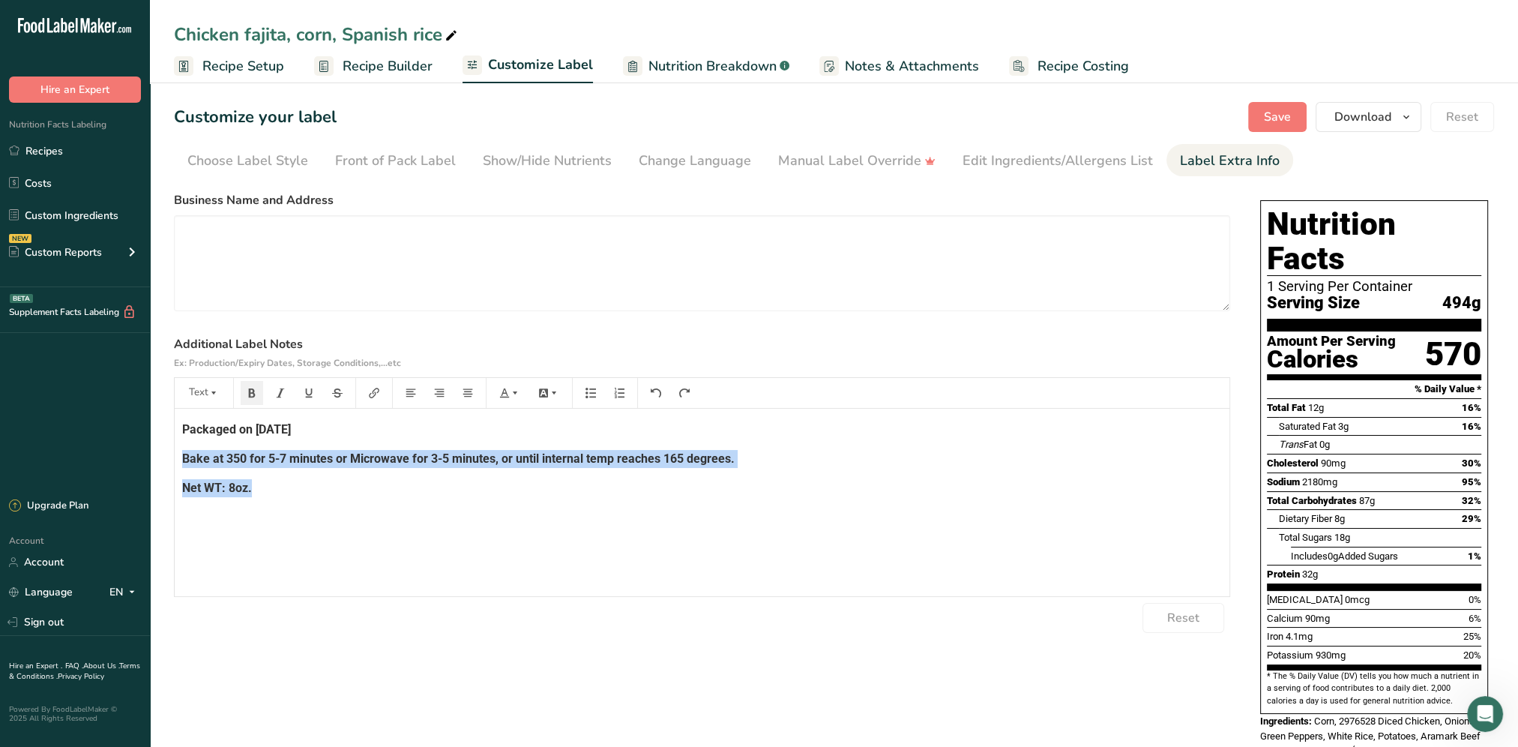
drag, startPoint x: 280, startPoint y: 487, endPoint x: 219, endPoint y: 468, distance: 63.6
click at [178, 465] on div "Packaged on [DATE] Bake at 350 for 5-7 minutes or Microwave for 3-5 minutes, or…" at bounding box center [702, 502] width 1055 height 187
click at [591, 477] on div "Packaged on [DATE] Bake at 350 for 5-7 minutes or Microwave for 3-5 minutes, or…" at bounding box center [702, 502] width 1055 height 187
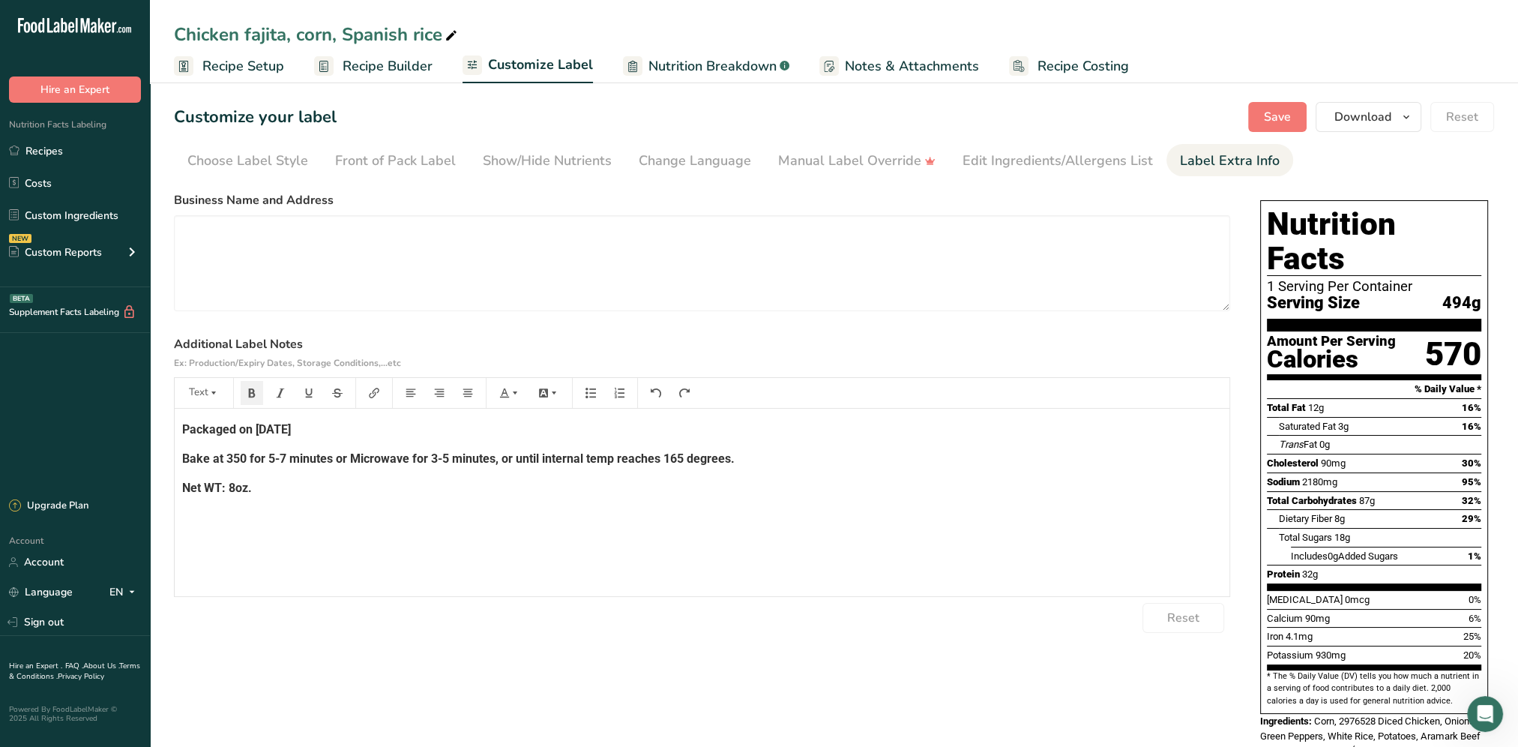
click at [702, 460] on span "Bake at 350 for 5-7 minutes or Microwave for 3-5 minutes, or until internal tem…" at bounding box center [458, 458] width 553 height 14
drag, startPoint x: 769, startPoint y: 460, endPoint x: 181, endPoint y: 445, distance: 588.0
click at [181, 445] on div "Packaged on [DATE] Bake at 350 for 5-7 minutes or Microwave for 3-5 minutes, or…" at bounding box center [702, 502] width 1055 height 187
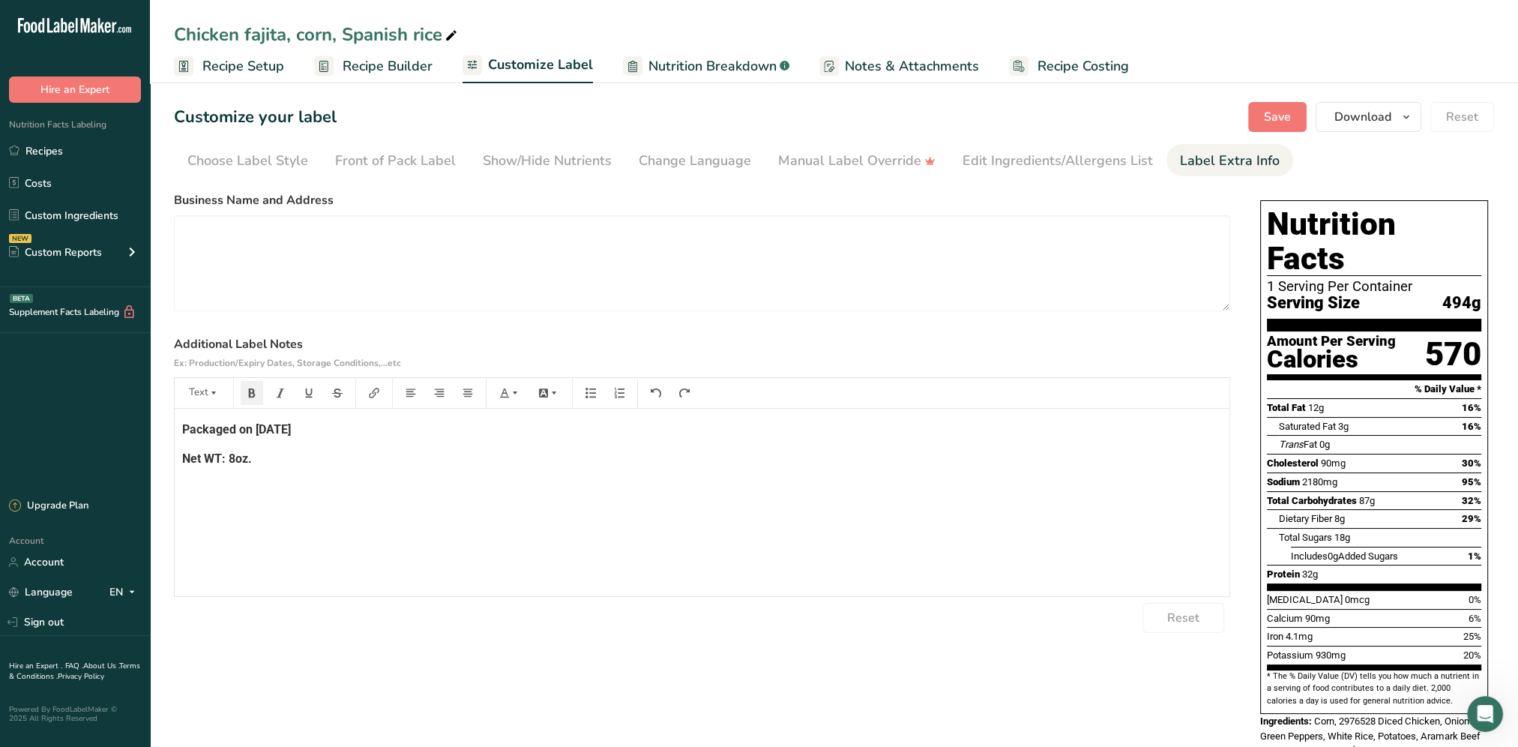
click at [267, 460] on p "Net WT: 8oz." at bounding box center [702, 459] width 1040 height 18
click at [315, 424] on p "Packaged on [DATE]" at bounding box center [702, 430] width 1040 height 18
click at [214, 234] on textarea at bounding box center [702, 263] width 1056 height 96
click at [235, 270] on textarea "[GEOGRAPHIC_DATA] [STREET_ADDRESS]" at bounding box center [702, 263] width 1056 height 96
click at [269, 265] on textarea "[GEOGRAPHIC_DATA] [STREET_ADDRESS]" at bounding box center [702, 263] width 1056 height 96
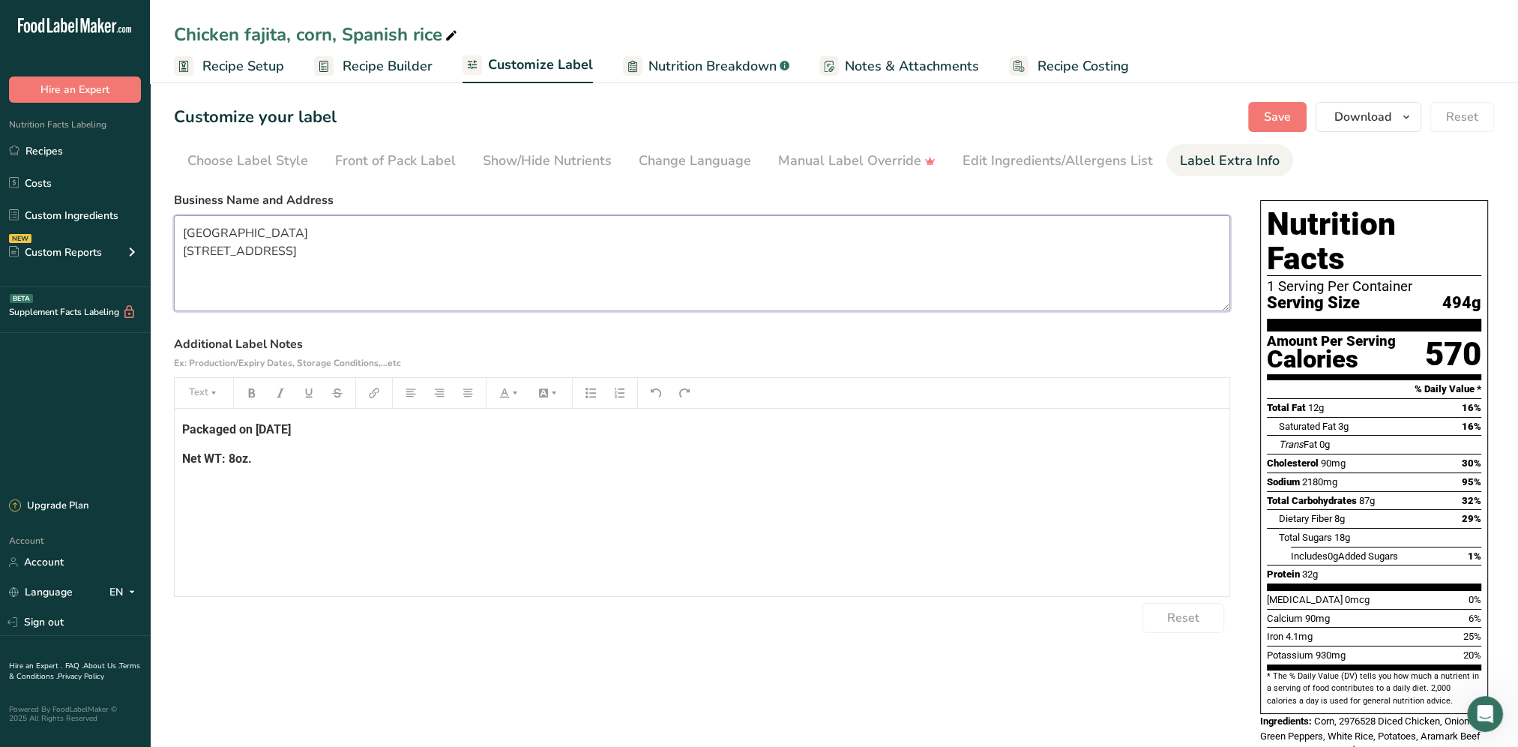
type textarea "[GEOGRAPHIC_DATA] [STREET_ADDRESS]"
click at [267, 452] on p "Net WT: 8oz." at bounding box center [702, 459] width 1040 height 18
drag, startPoint x: 277, startPoint y: 462, endPoint x: 181, endPoint y: 421, distance: 104.2
click at [181, 421] on div "Packaged on [DATE] Net WT: 8oz." at bounding box center [702, 502] width 1055 height 187
click at [209, 393] on icon "button" at bounding box center [213, 393] width 10 height 10
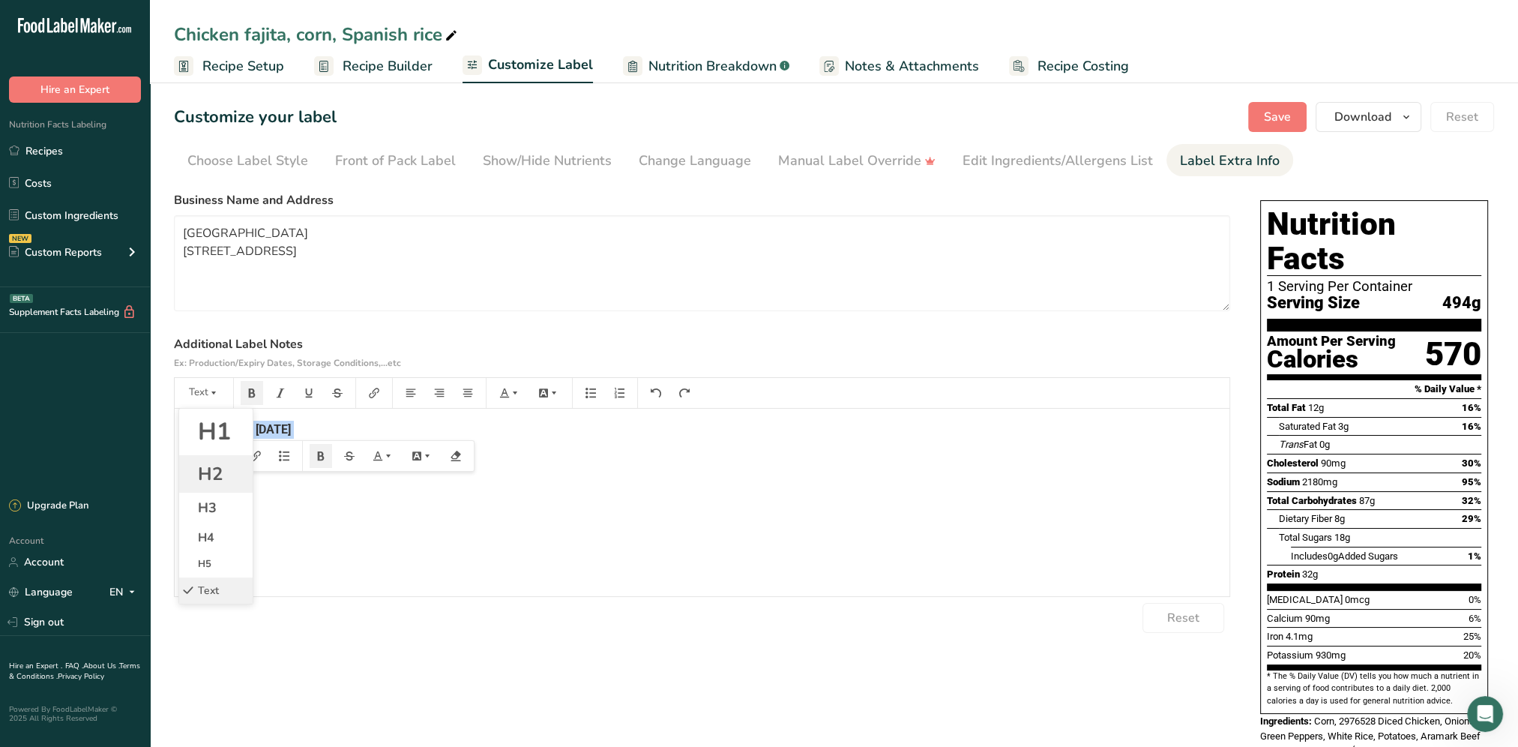
click at [219, 472] on span "H2" at bounding box center [210, 474] width 25 height 24
click at [412, 436] on h2 "Packaged on [DATE]" at bounding box center [702, 433] width 1040 height 18
click at [305, 266] on textarea "[GEOGRAPHIC_DATA] [STREET_ADDRESS]" at bounding box center [702, 263] width 1056 height 96
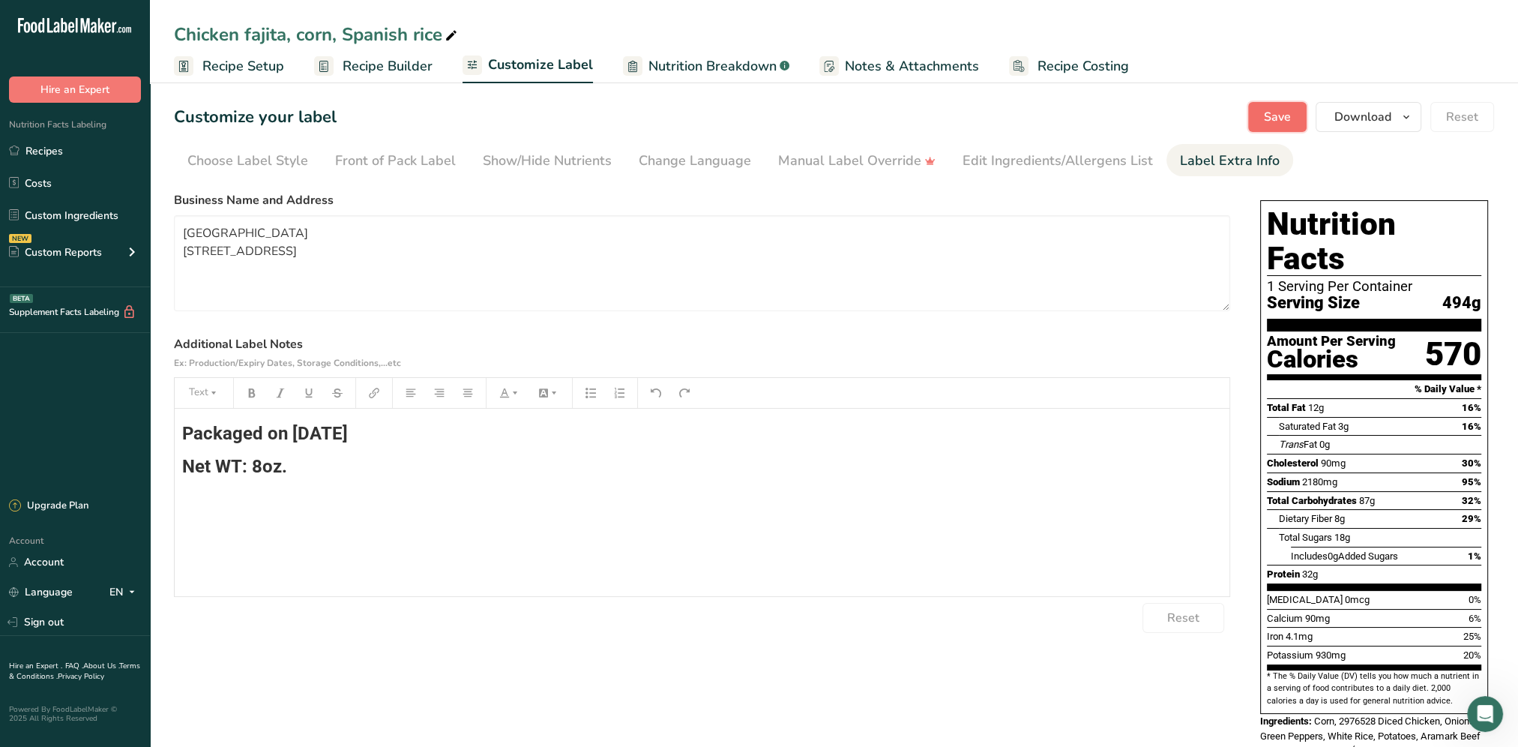
click at [1278, 118] on span "Save" at bounding box center [1277, 117] width 27 height 18
click at [1355, 127] on button "Download" at bounding box center [1369, 117] width 106 height 30
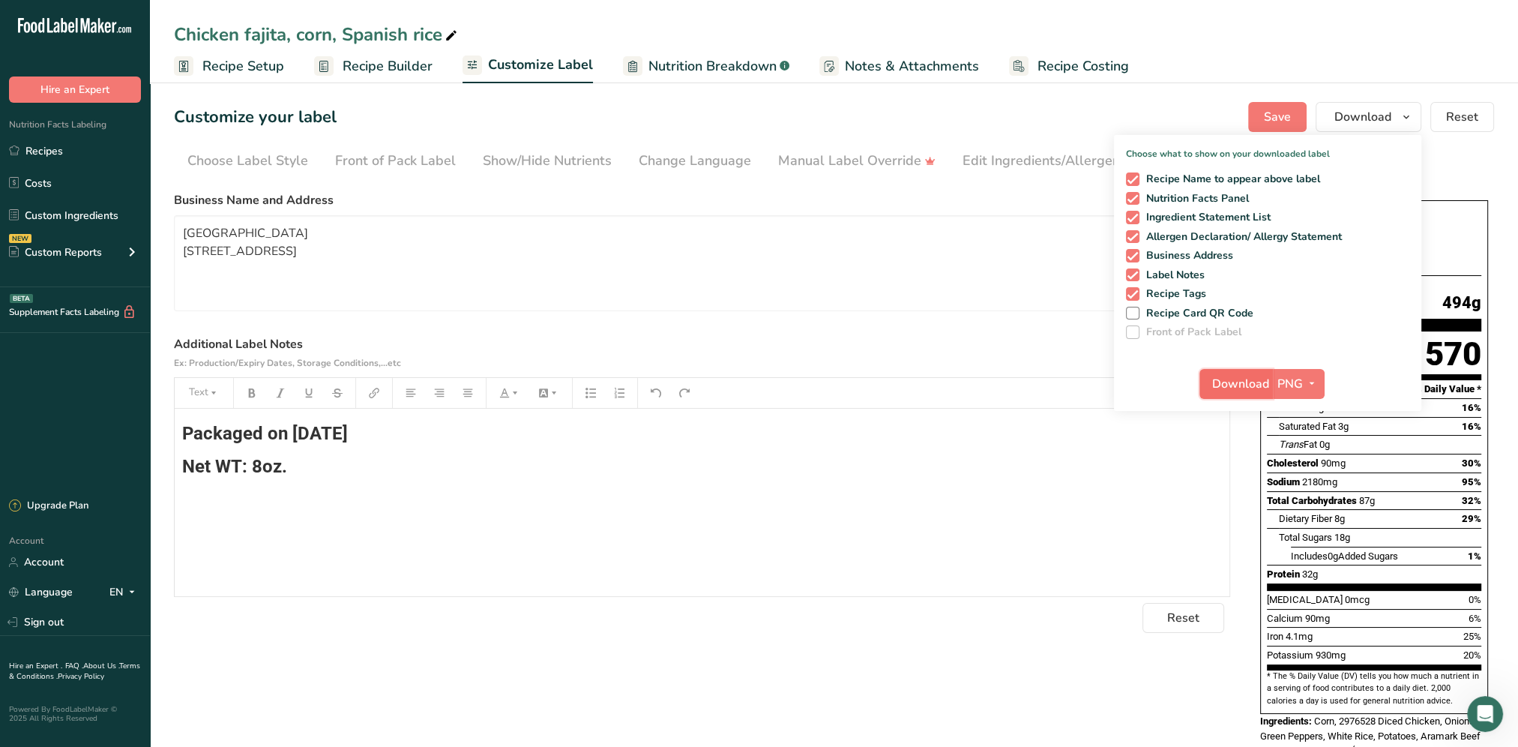
click at [1246, 381] on span "Download" at bounding box center [1240, 384] width 57 height 18
